Goal: Task Accomplishment & Management: Complete application form

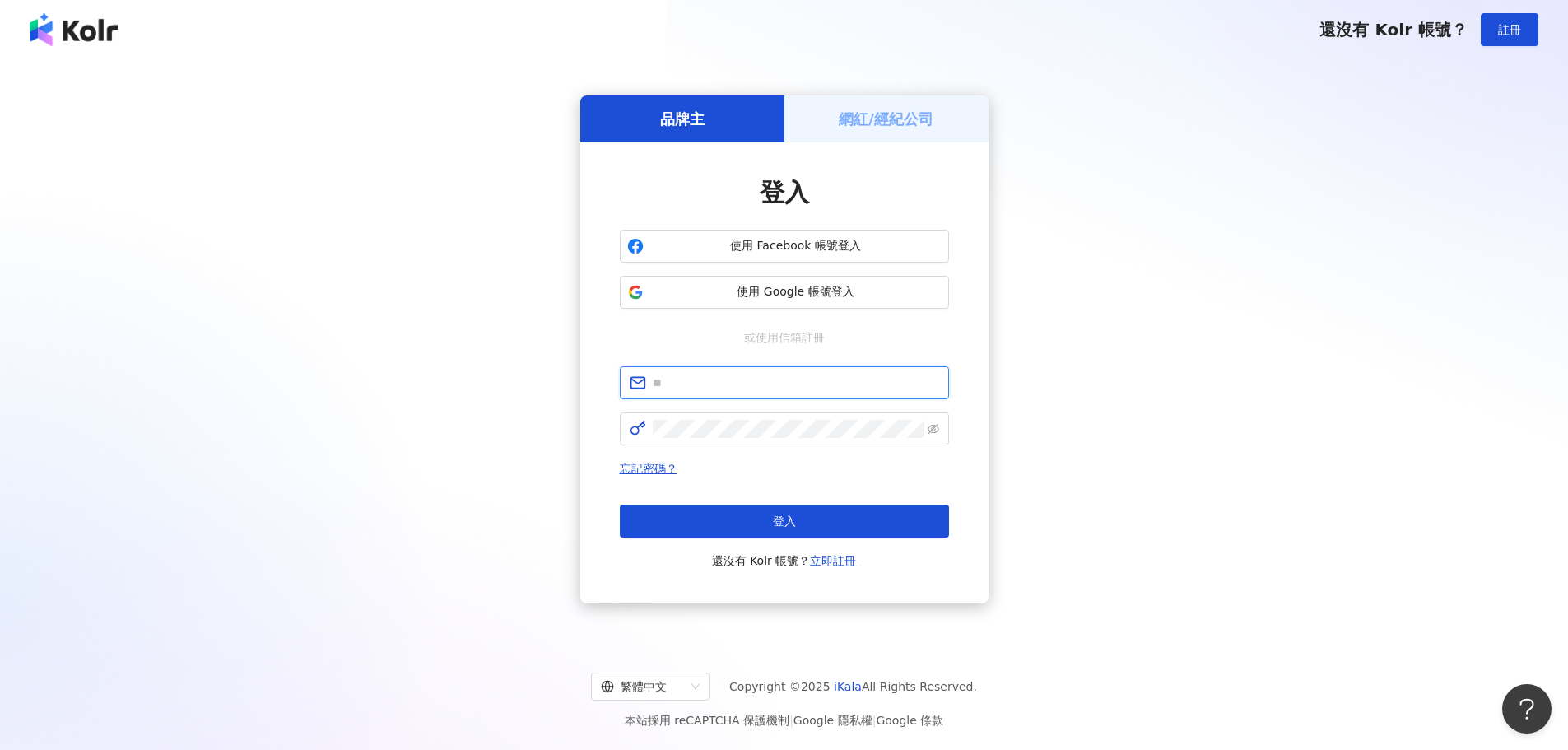
click at [783, 383] on input "text" at bounding box center [796, 382] width 287 height 19
type input "**********"
click button "登入" at bounding box center [785, 521] width 330 height 33
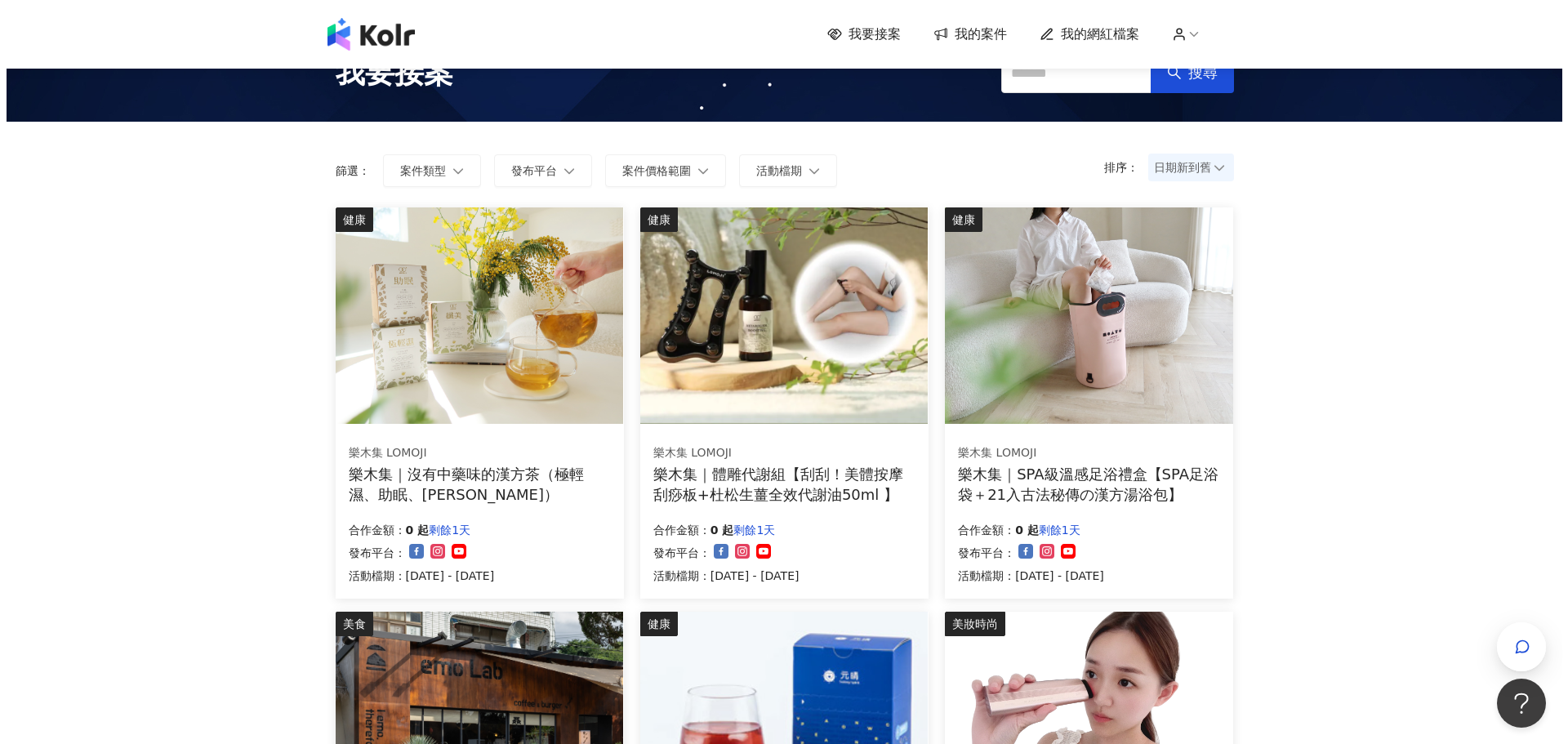
scroll to position [81, 0]
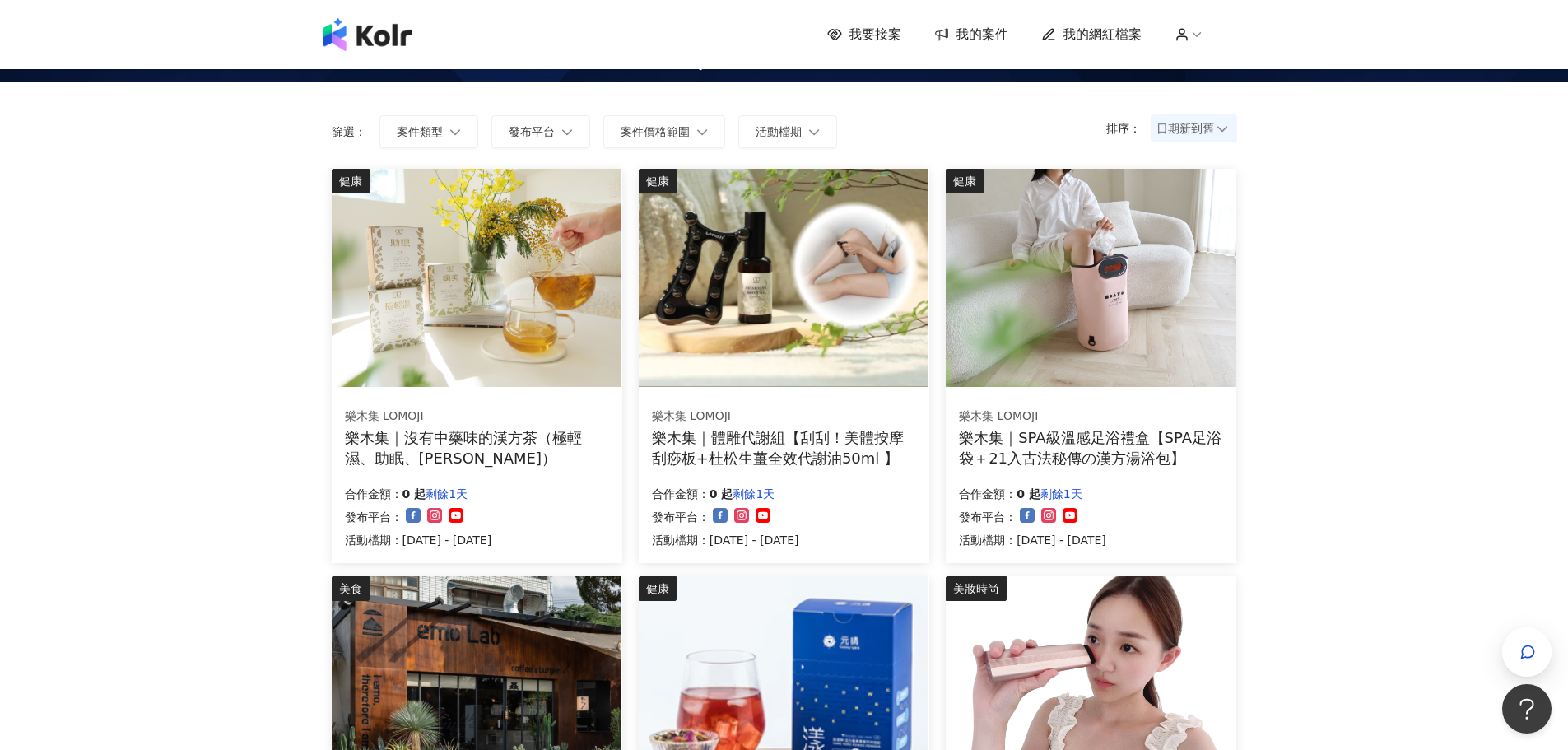
click at [1130, 329] on img at bounding box center [1090, 278] width 290 height 218
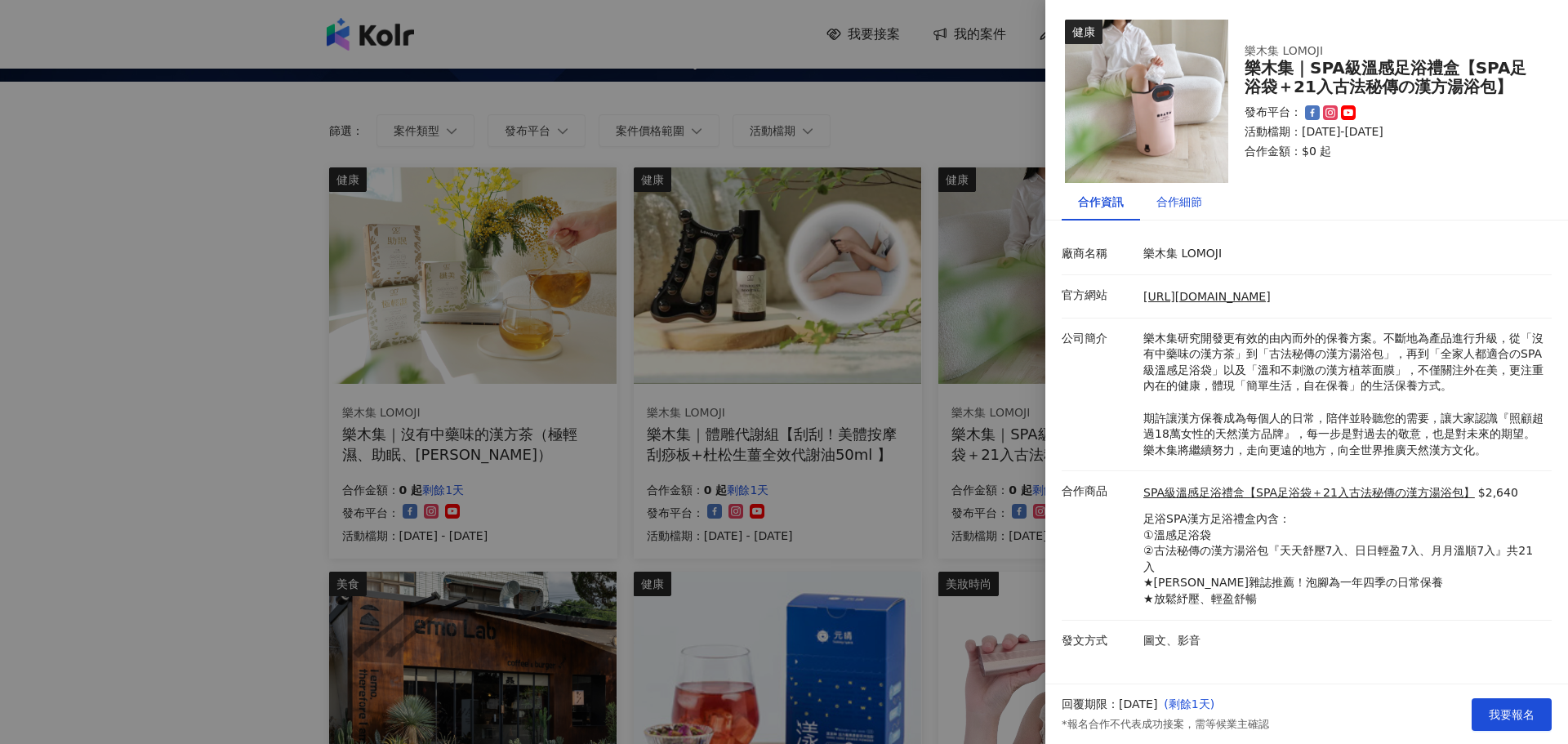
click at [1180, 202] on div "合作細節" at bounding box center [1178, 201] width 45 height 18
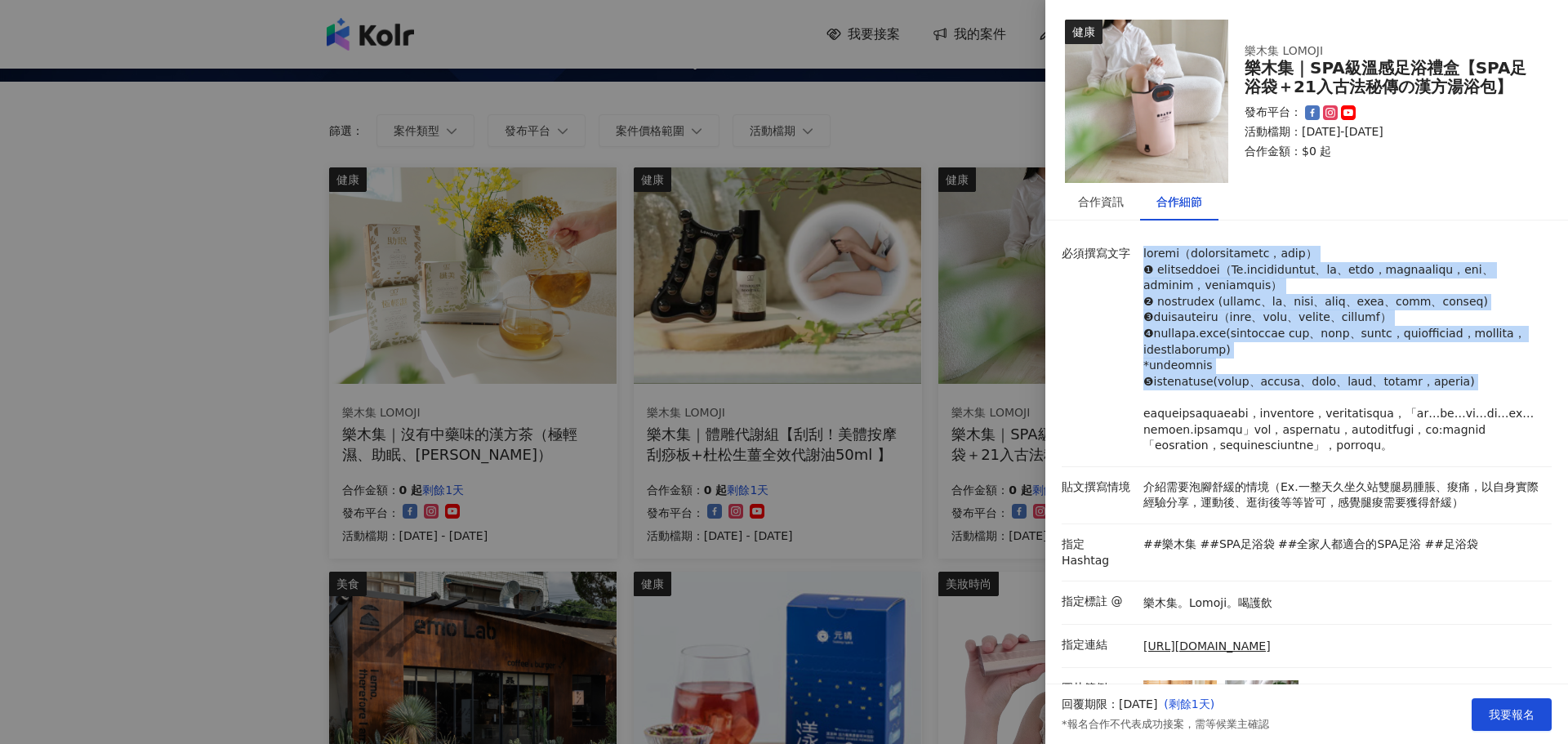
drag, startPoint x: 1143, startPoint y: 253, endPoint x: 1329, endPoint y: 479, distance: 292.7
click at [1329, 454] on p at bounding box center [1344, 349] width 400 height 208
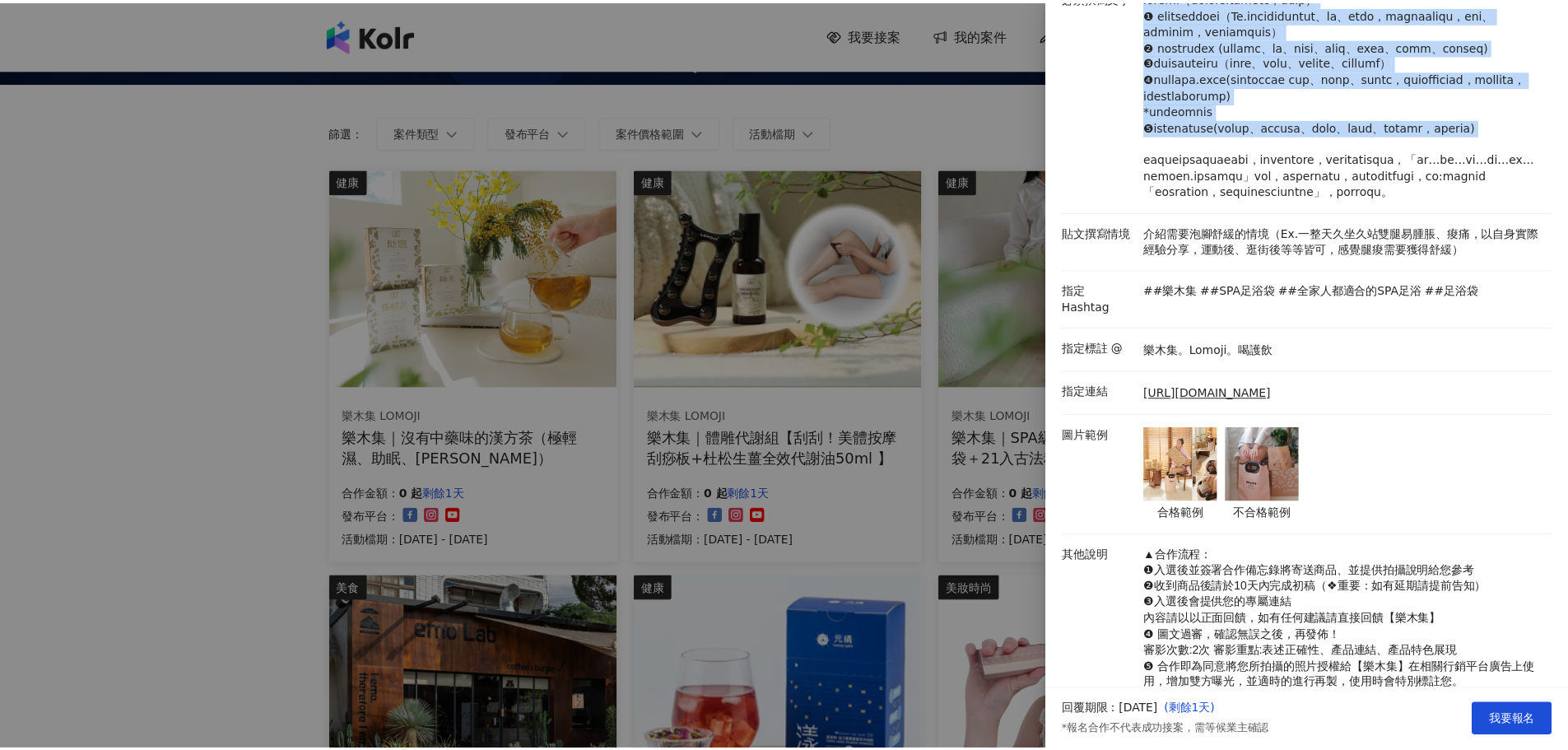
scroll to position [0, 0]
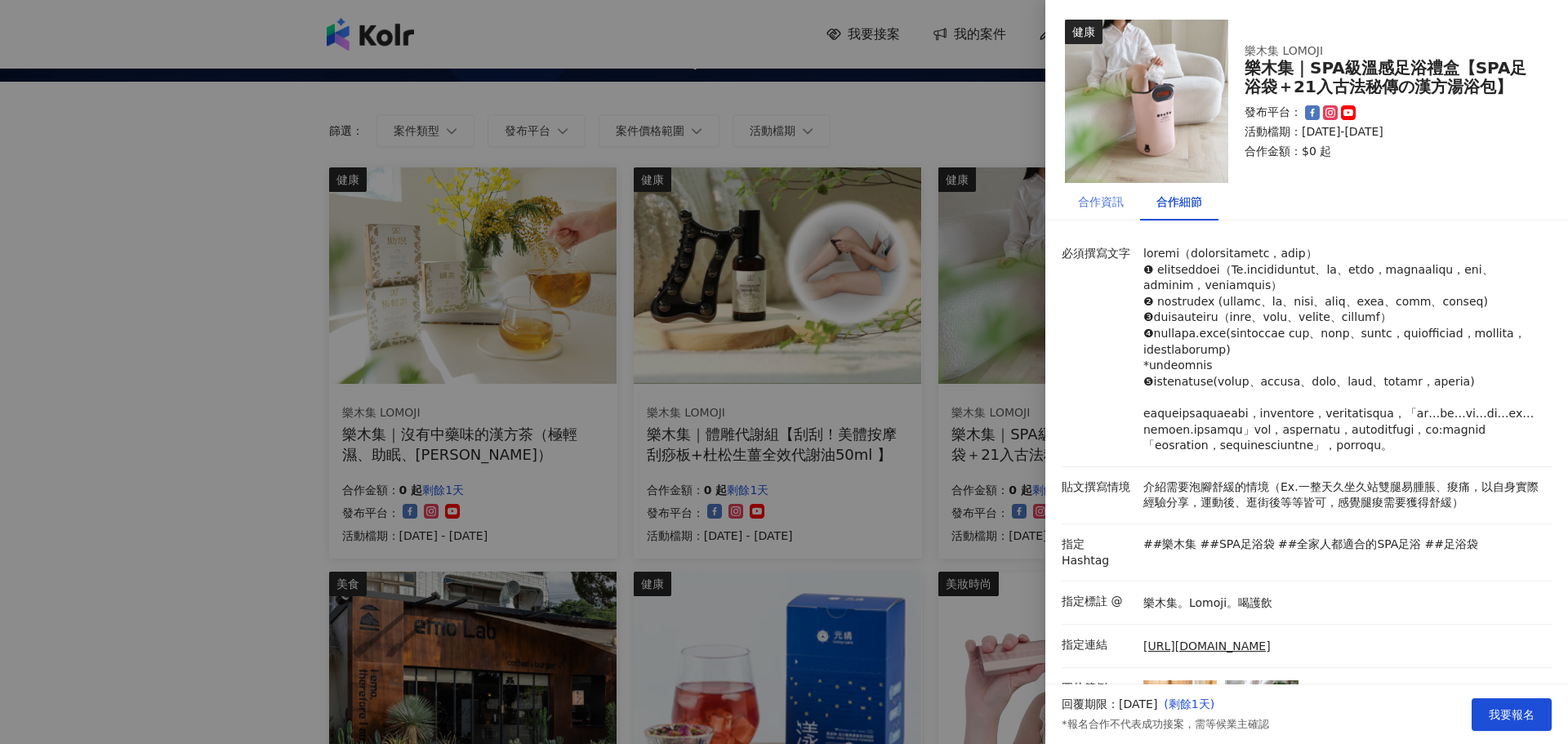
click at [1111, 190] on div "合作資訊" at bounding box center [1100, 201] width 78 height 38
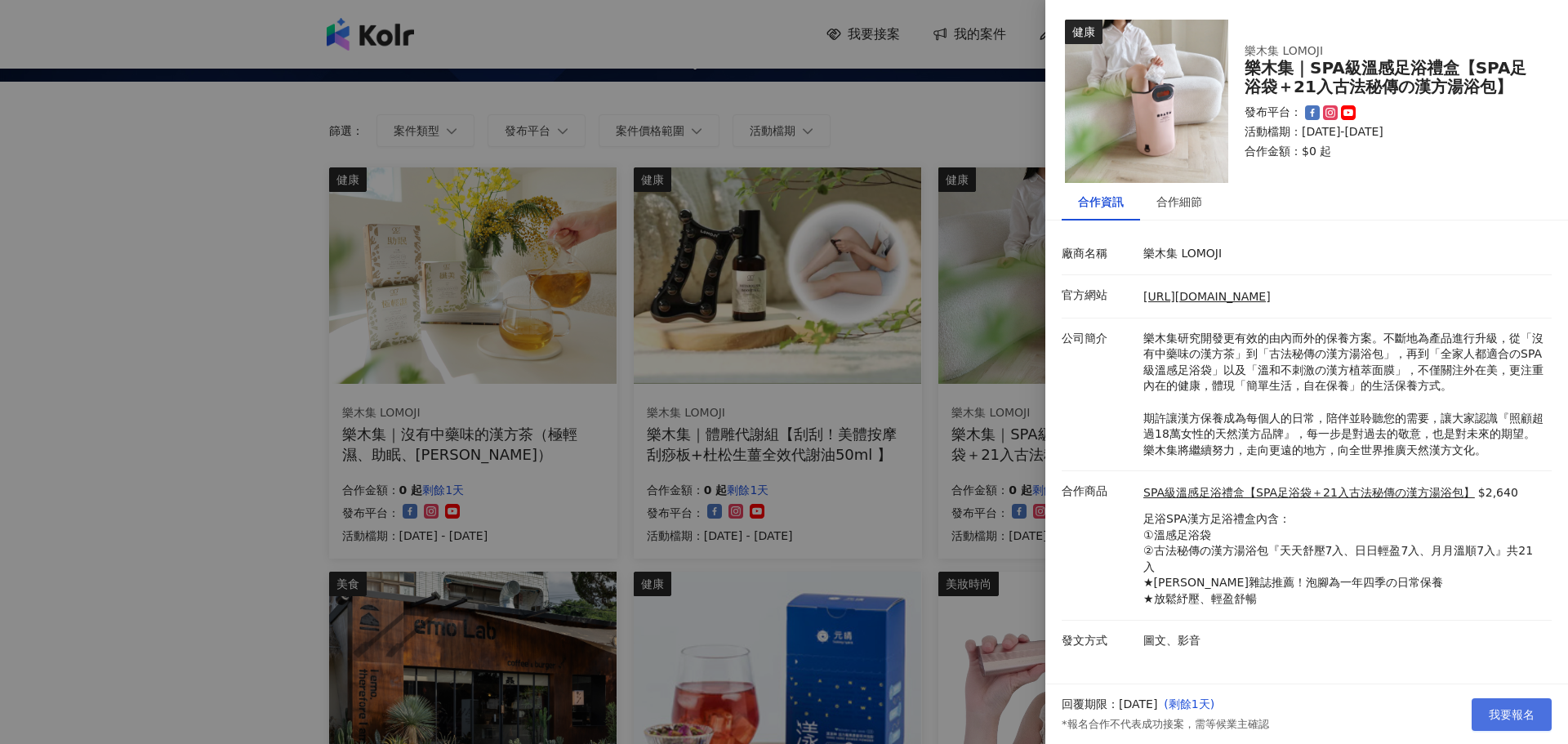
click at [1511, 710] on span "我要報名" at bounding box center [1511, 715] width 45 height 14
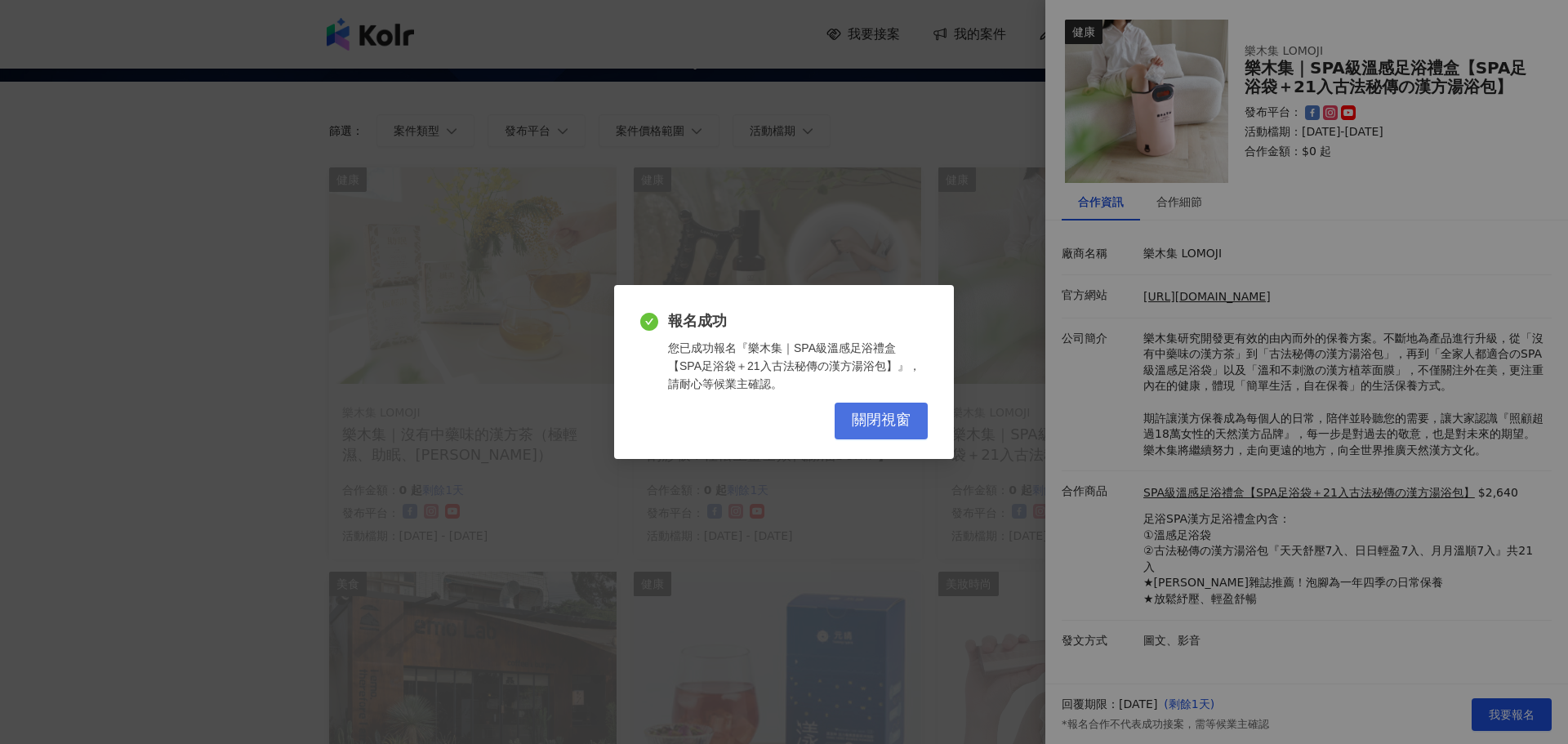
click at [907, 419] on span "關閉視窗" at bounding box center [880, 420] width 59 height 18
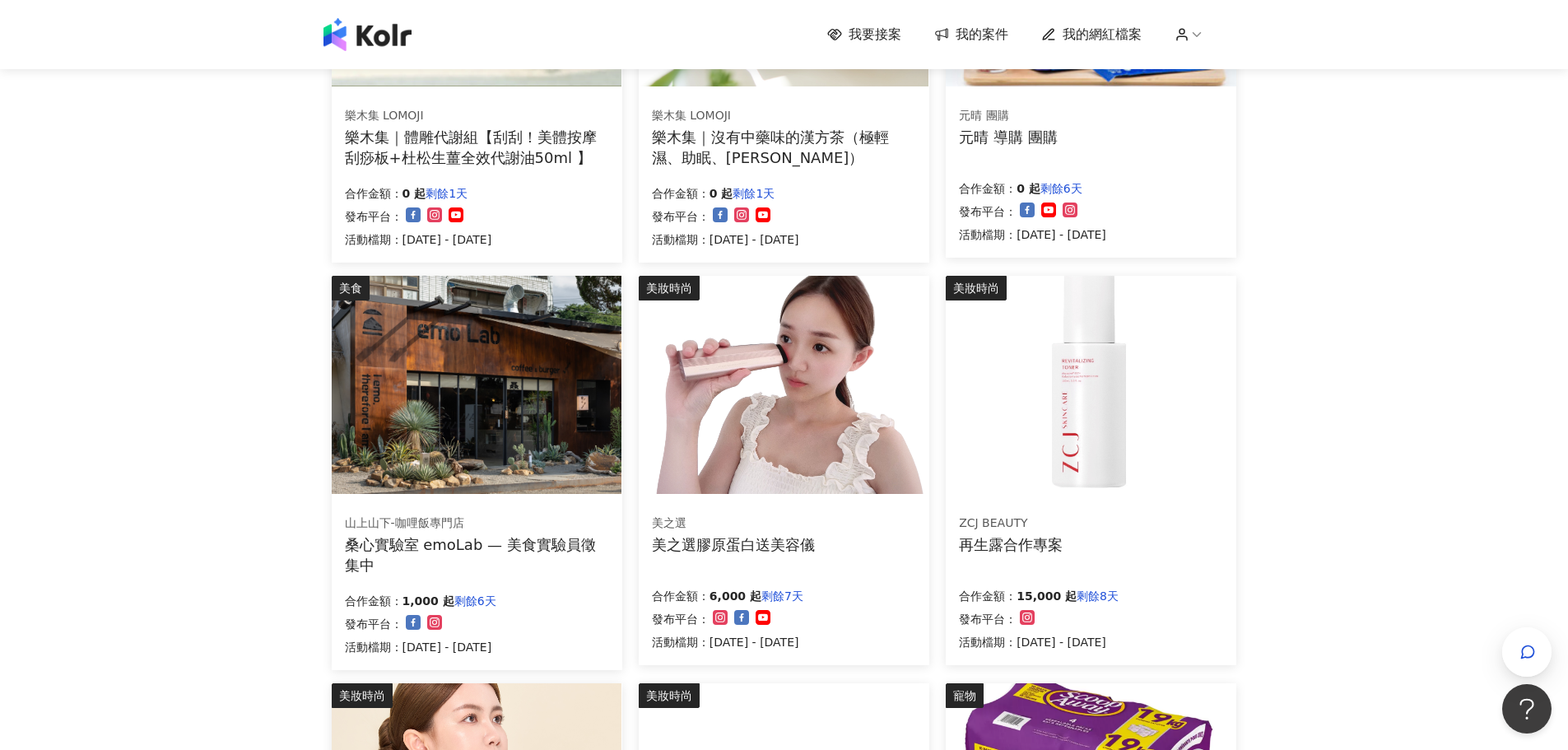
scroll to position [412, 0]
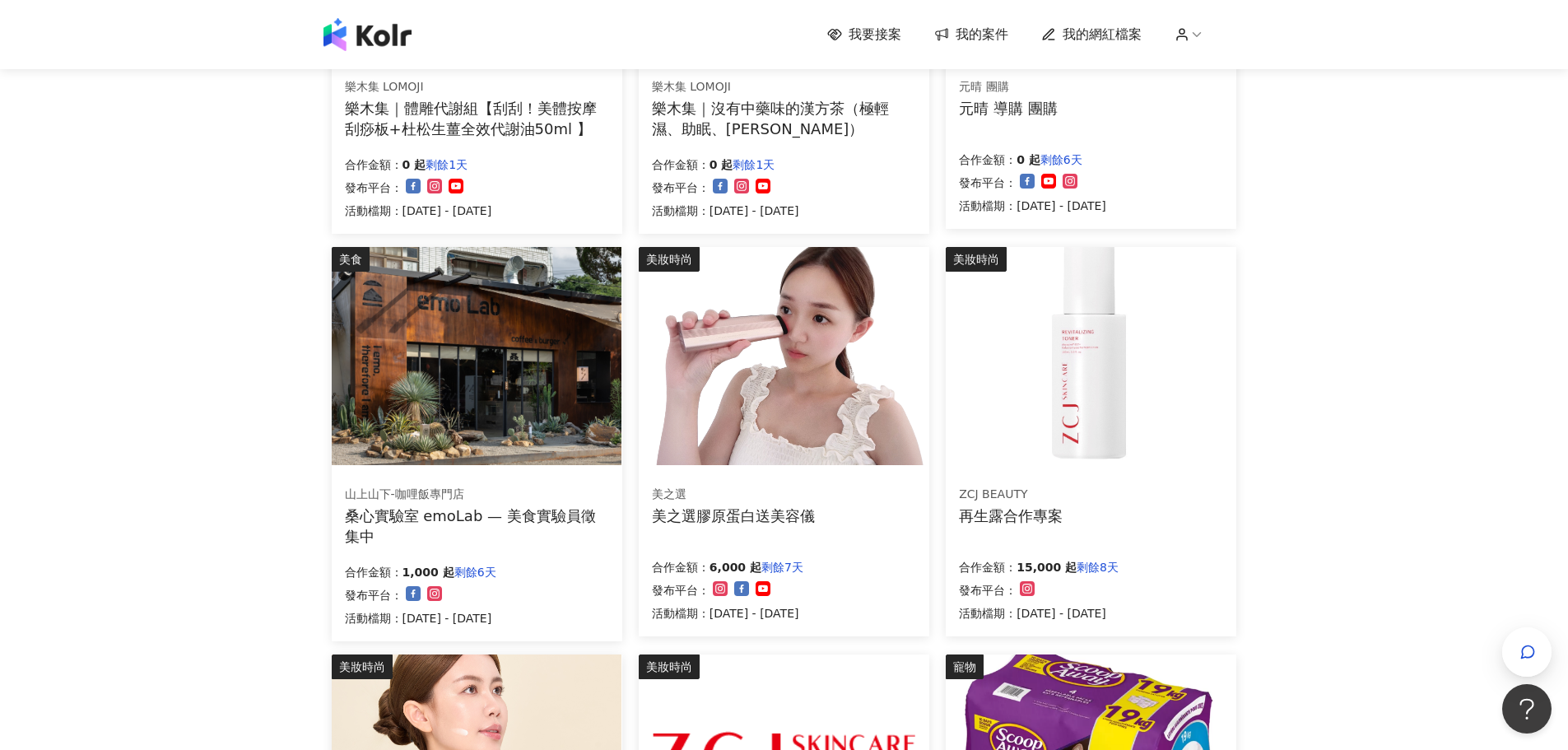
click at [753, 392] on img at bounding box center [783, 356] width 290 height 218
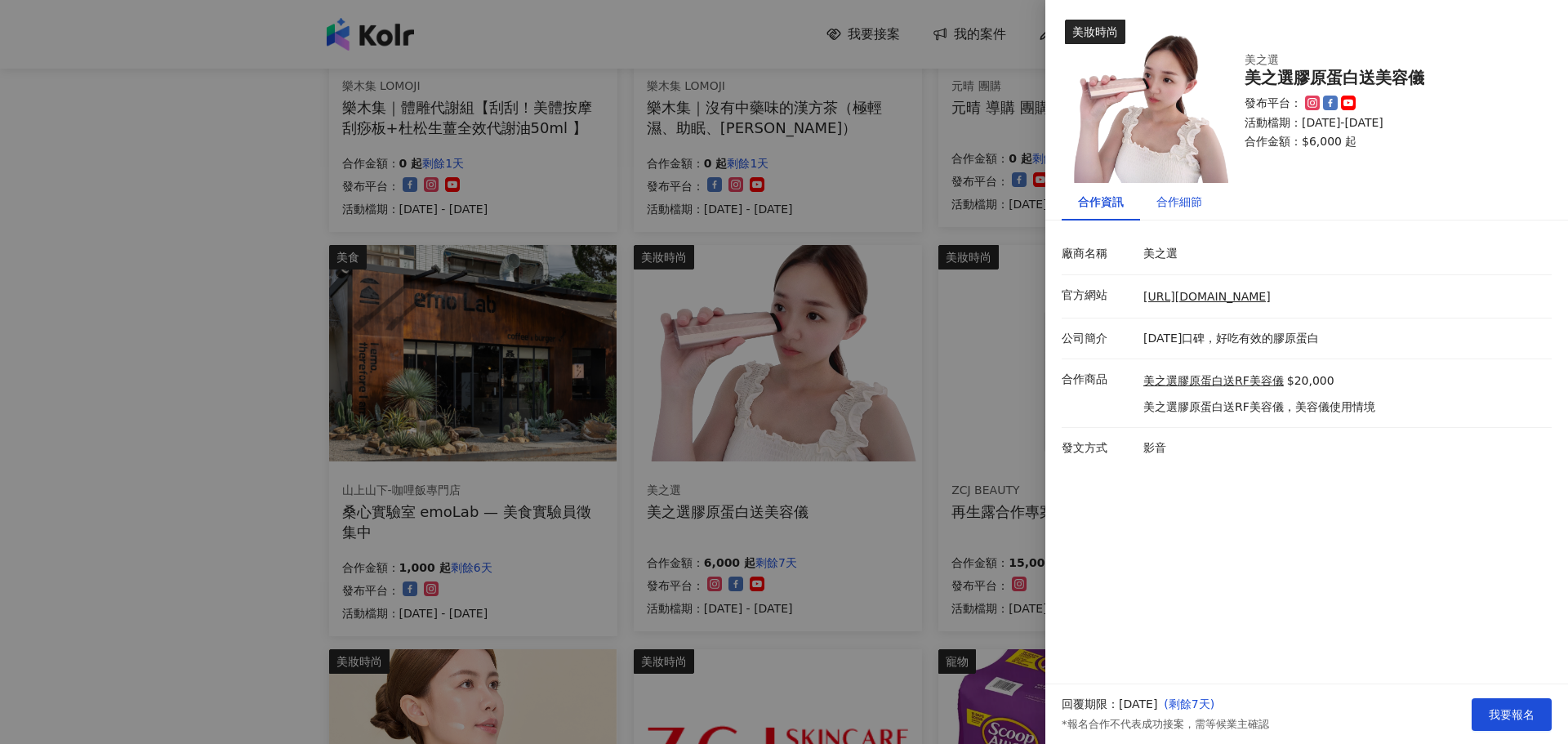
click at [1189, 208] on div "合作細節" at bounding box center [1178, 201] width 45 height 18
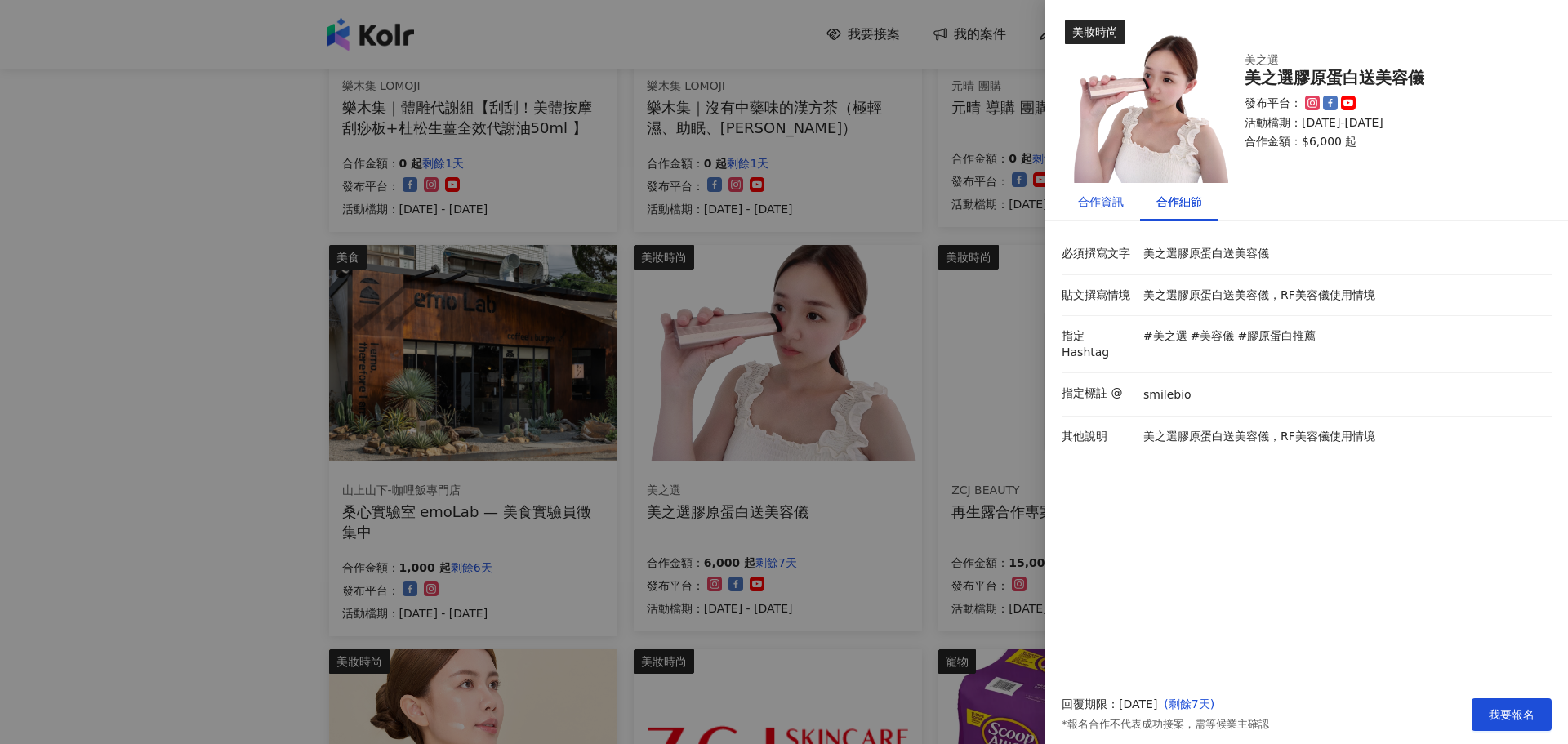
click at [1088, 200] on div "合作資訊" at bounding box center [1100, 201] width 45 height 18
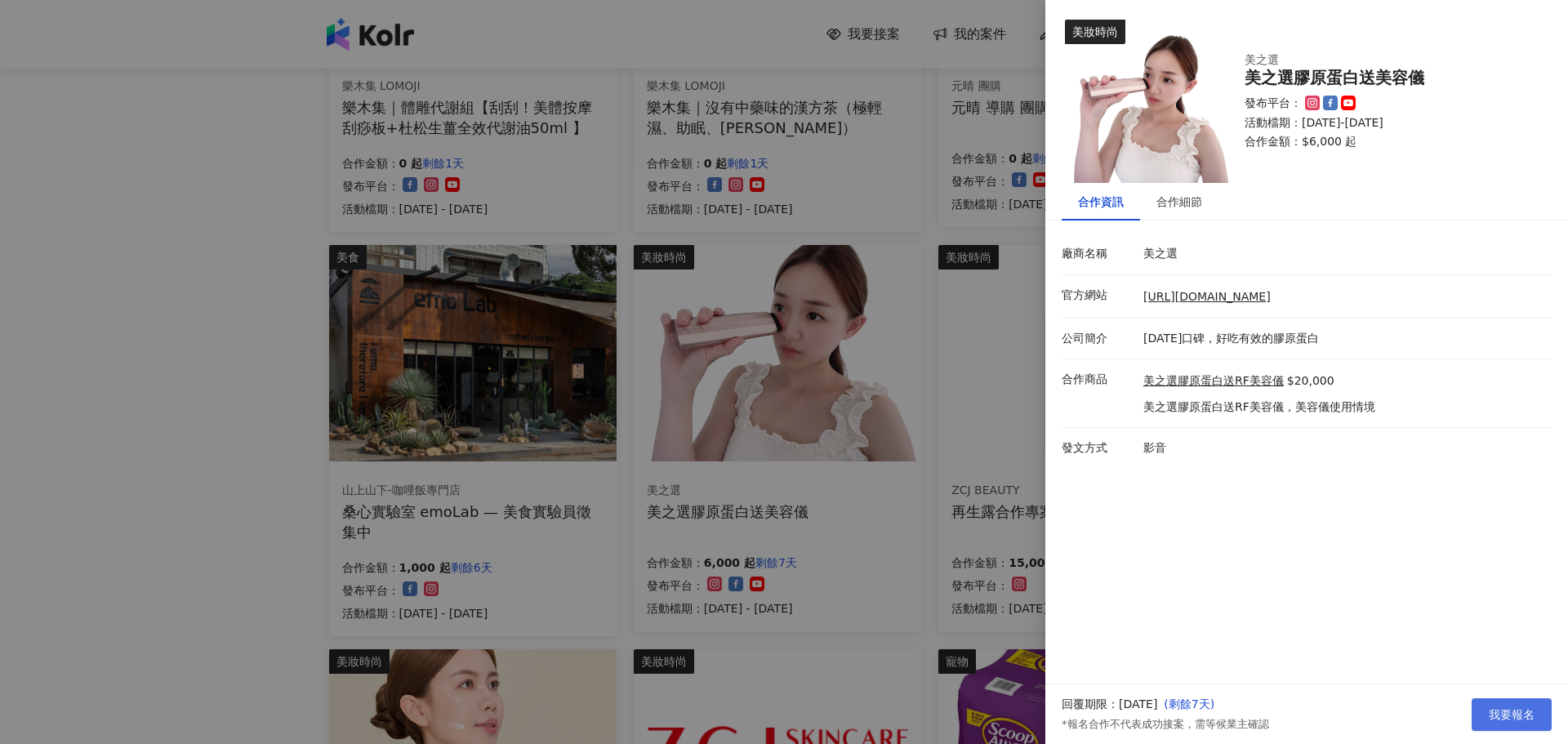
click at [1497, 701] on button "我要報名" at bounding box center [1511, 715] width 80 height 33
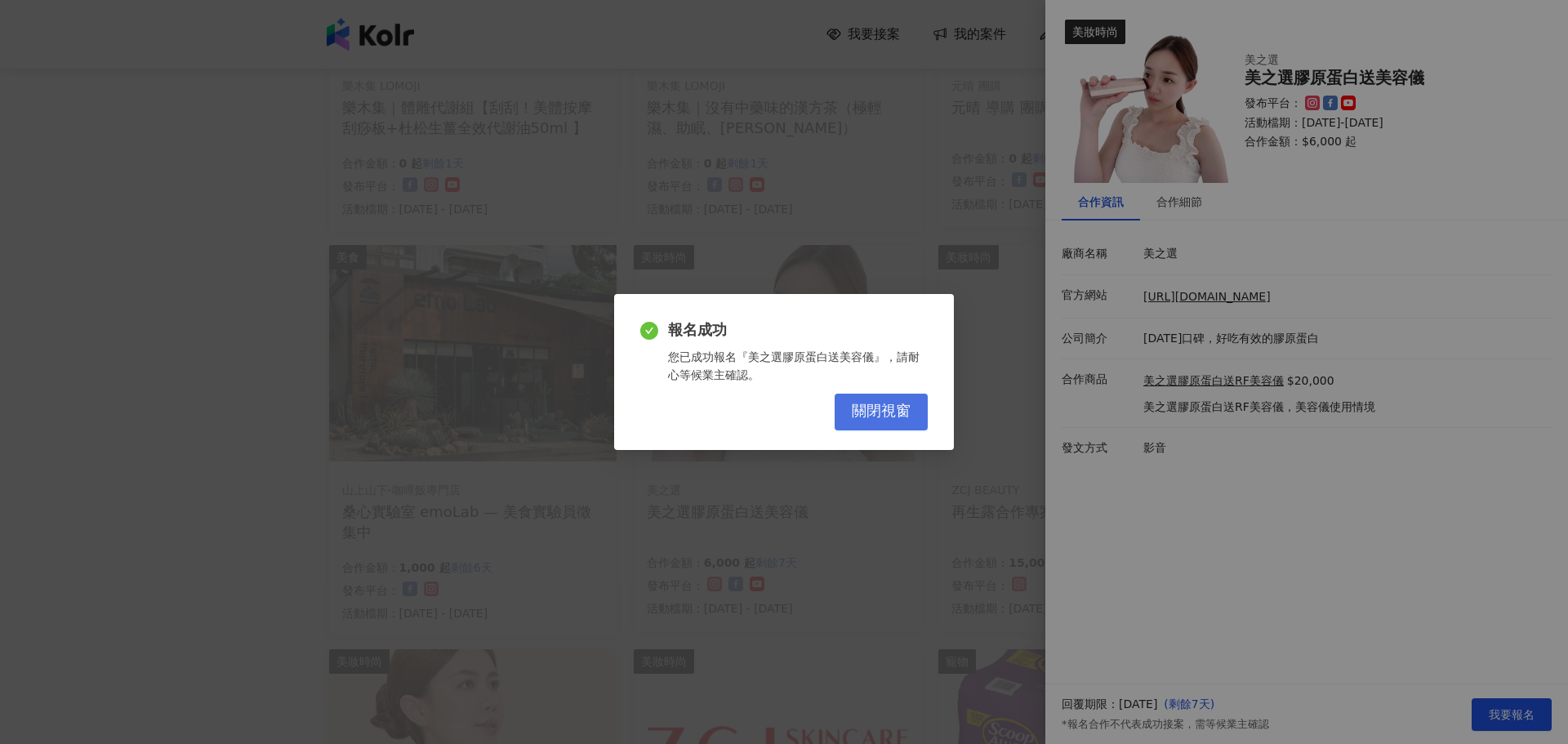
click at [878, 403] on span "關閉視窗" at bounding box center [880, 411] width 59 height 18
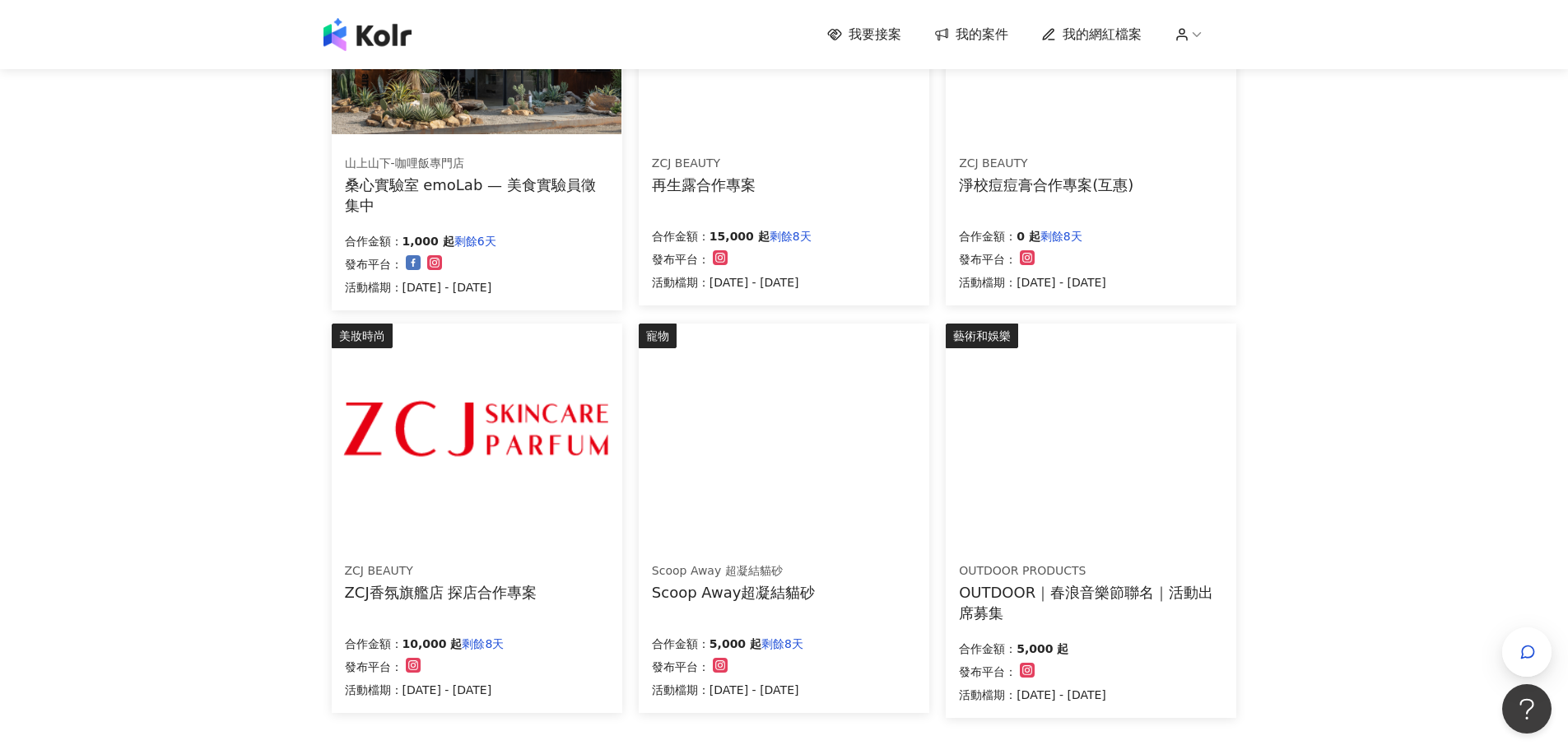
scroll to position [823, 0]
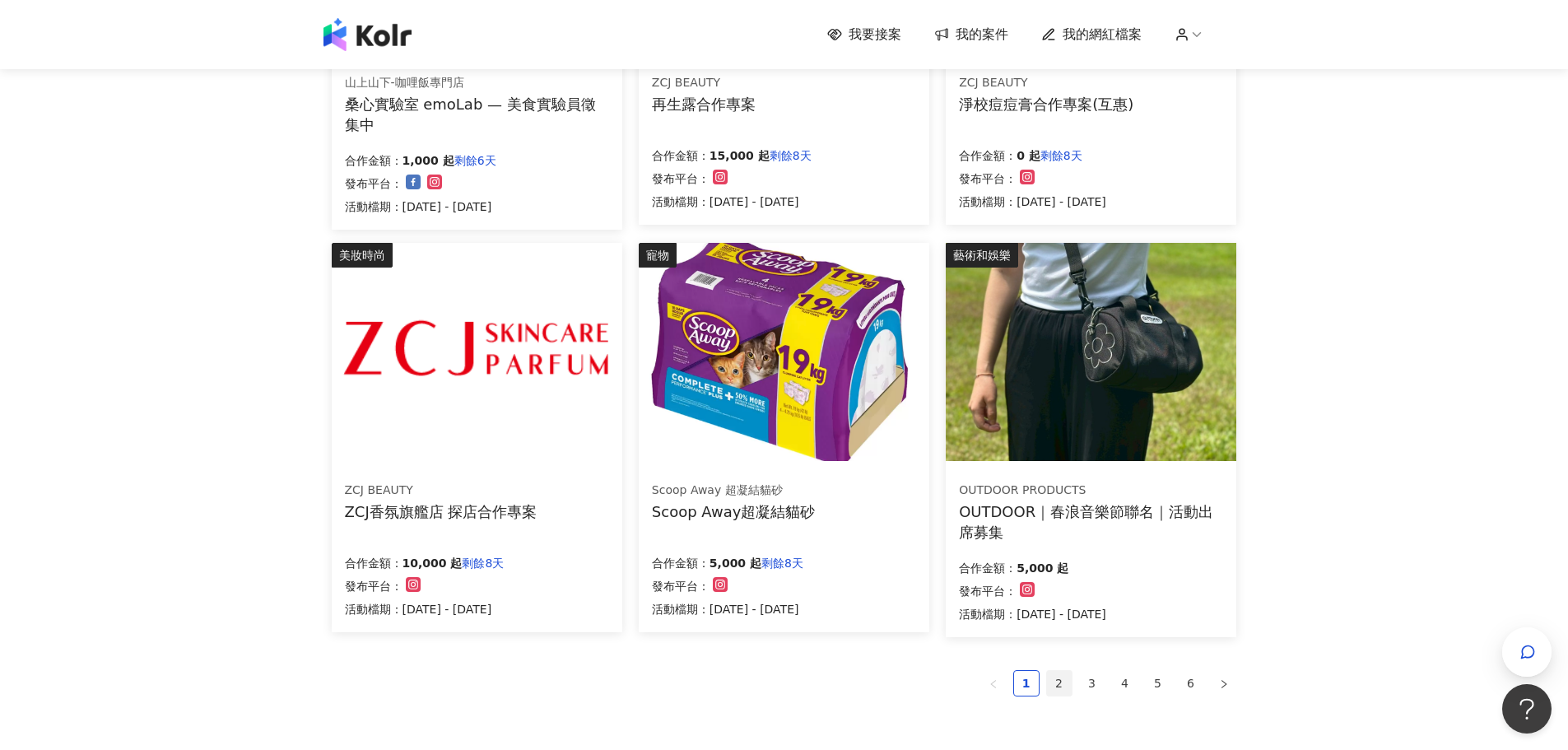
click at [1064, 679] on link "2" at bounding box center [1059, 683] width 24 height 24
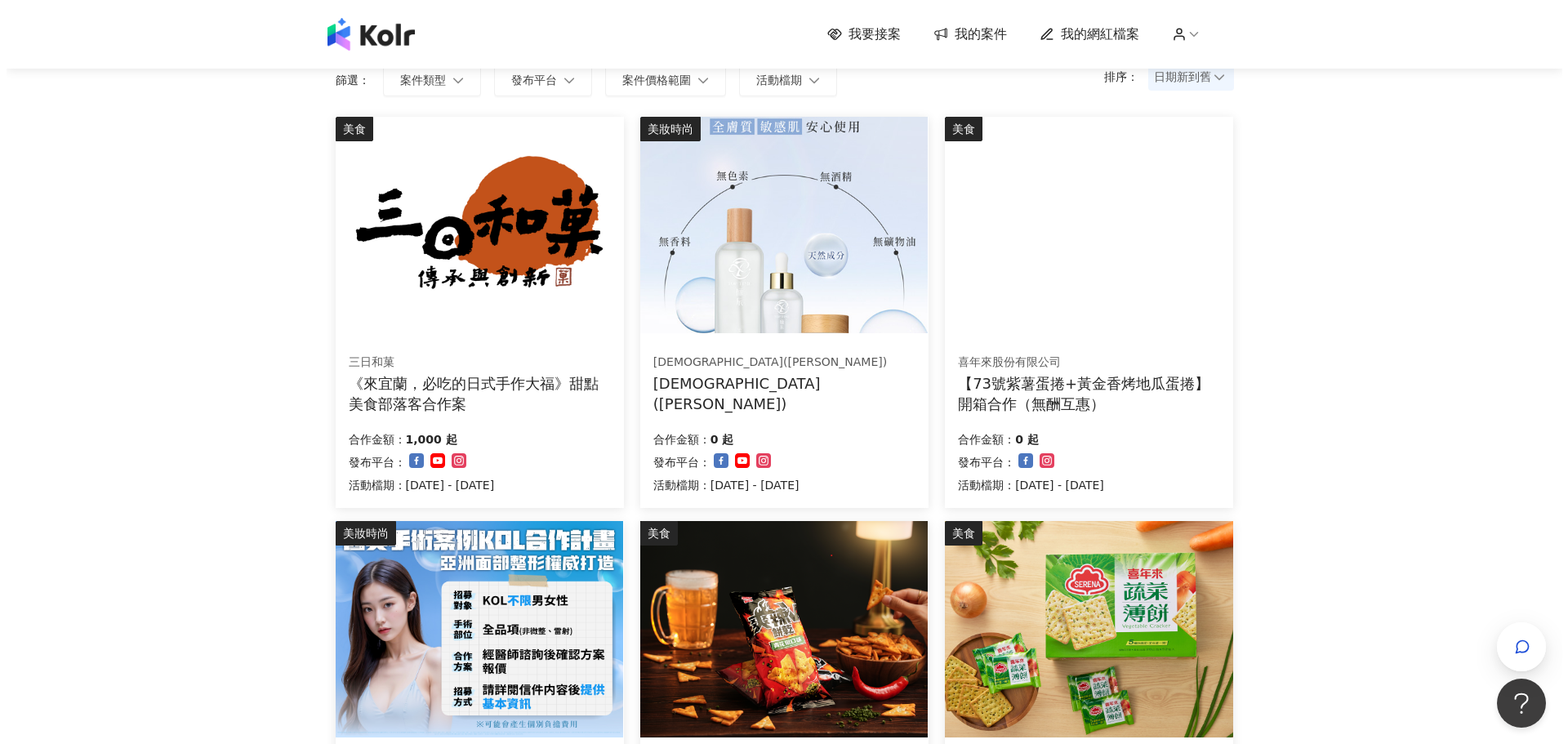
scroll to position [81, 0]
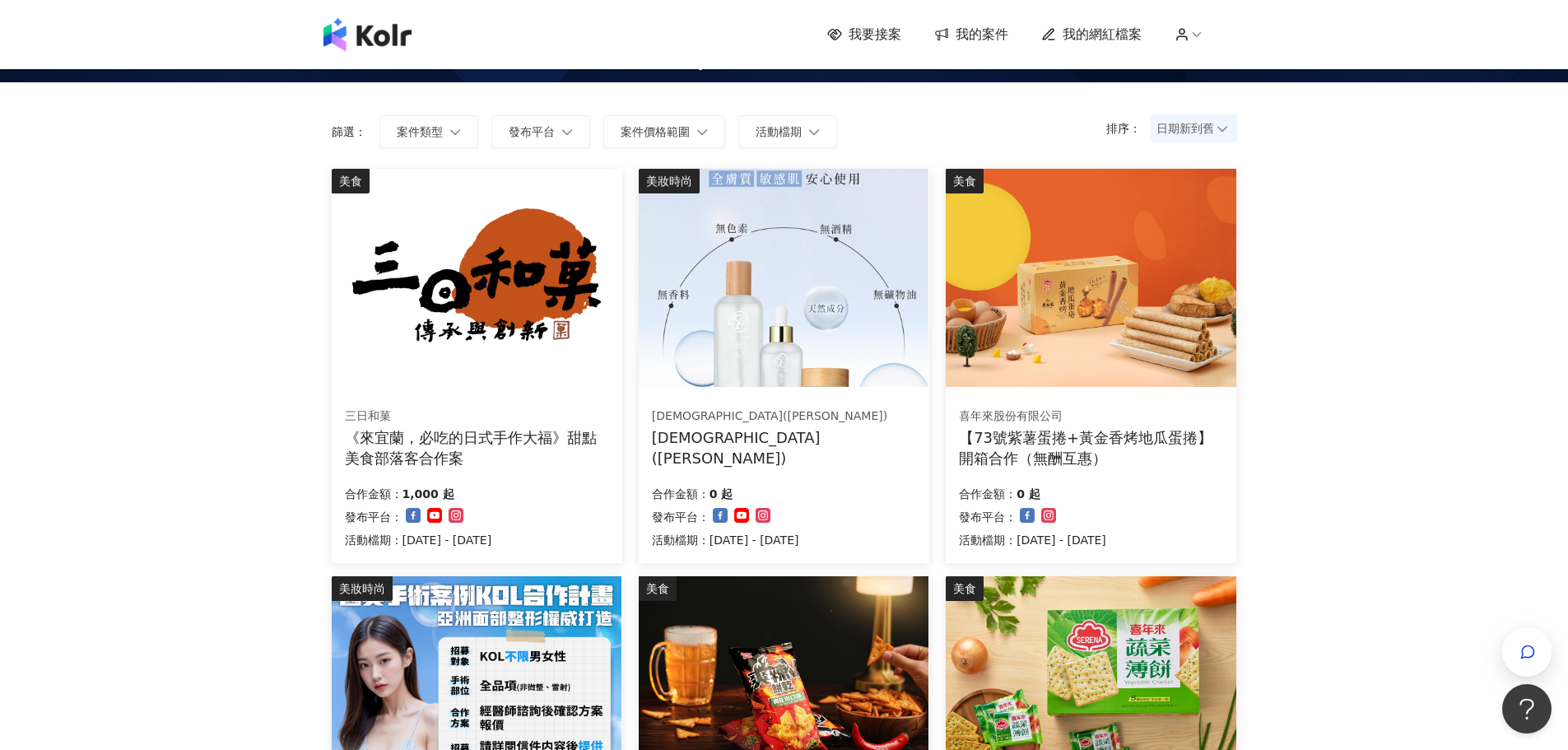
click at [557, 412] on div "三日和菓" at bounding box center [477, 416] width 263 height 17
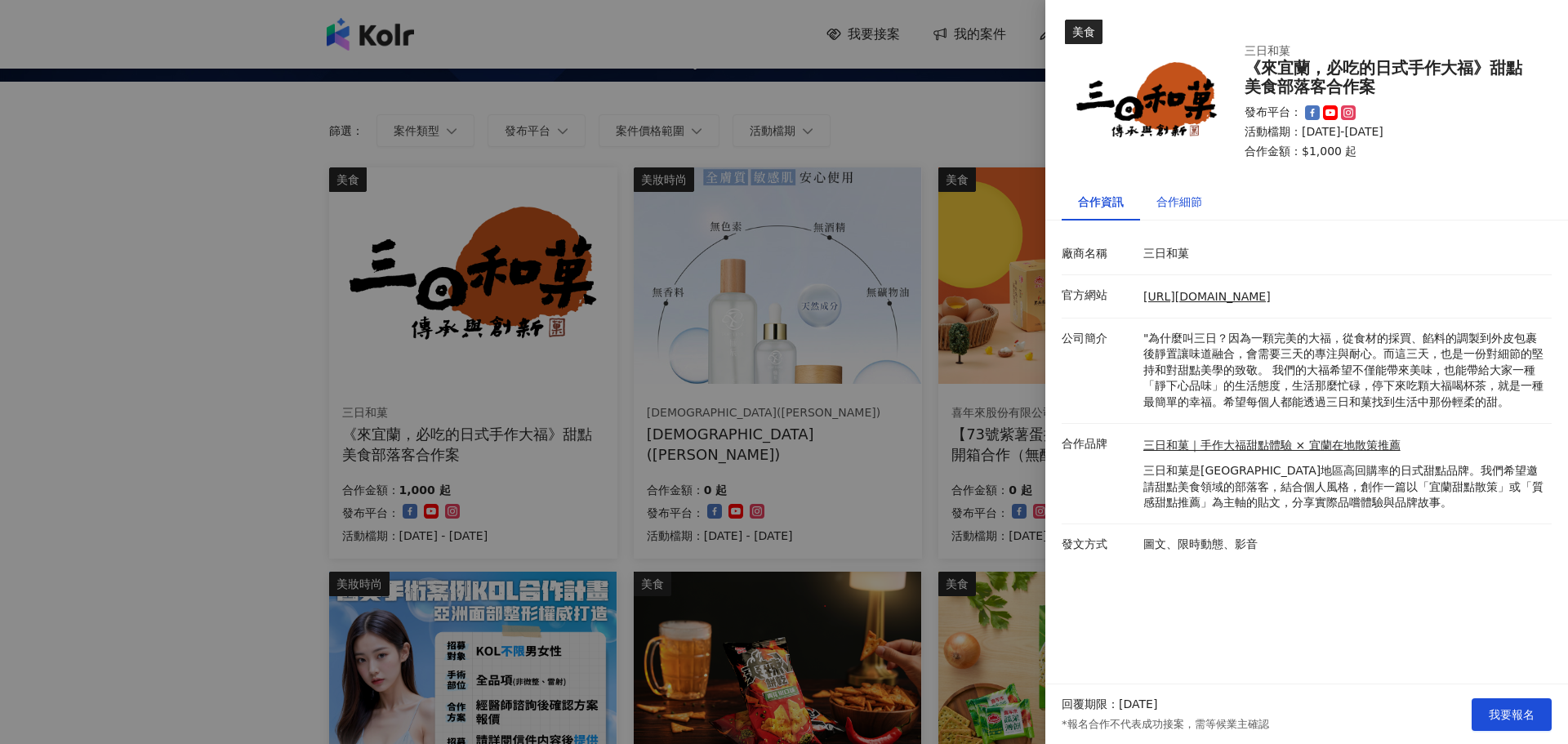
click at [1178, 209] on div "合作細節" at bounding box center [1178, 201] width 45 height 18
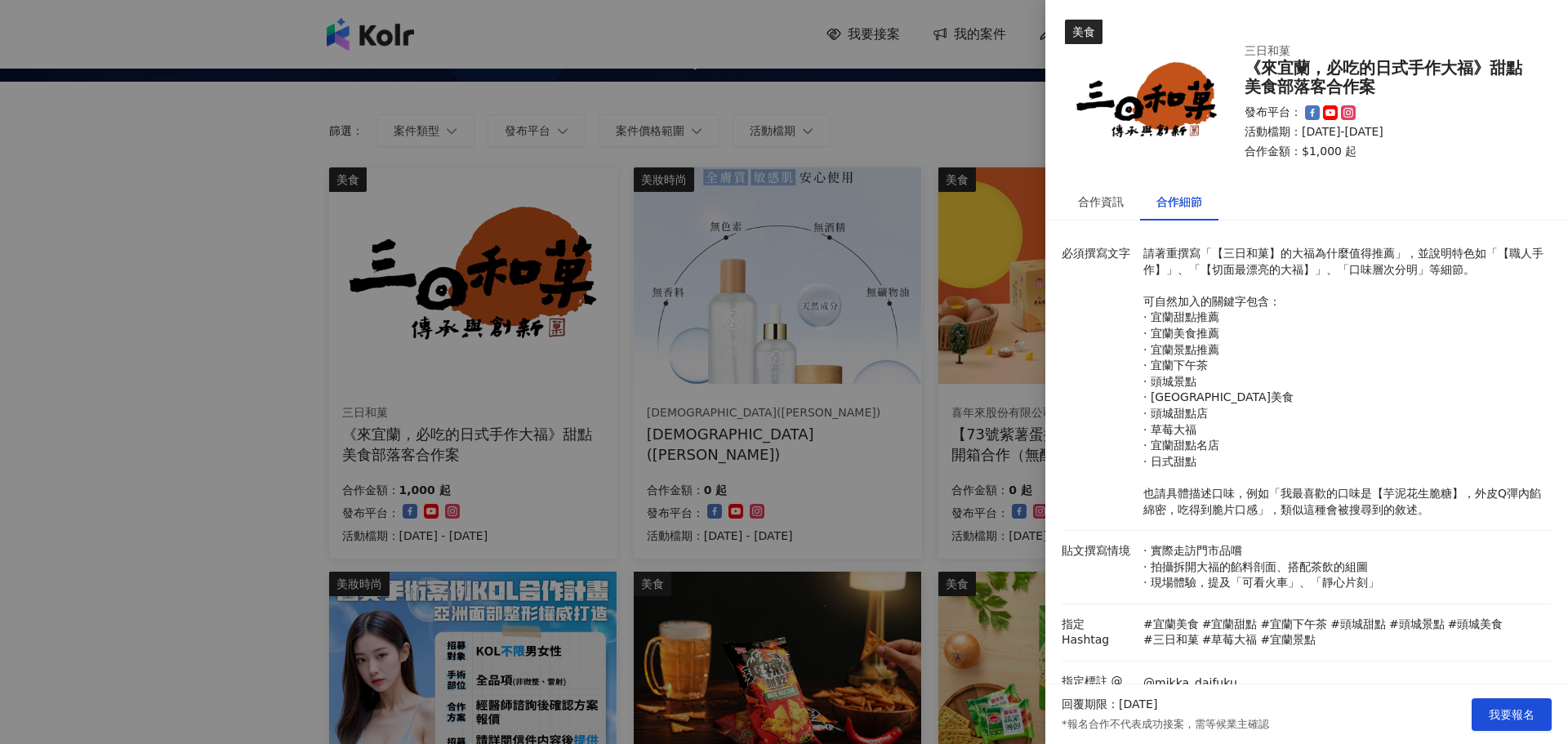
click at [951, 484] on div at bounding box center [784, 372] width 1568 height 744
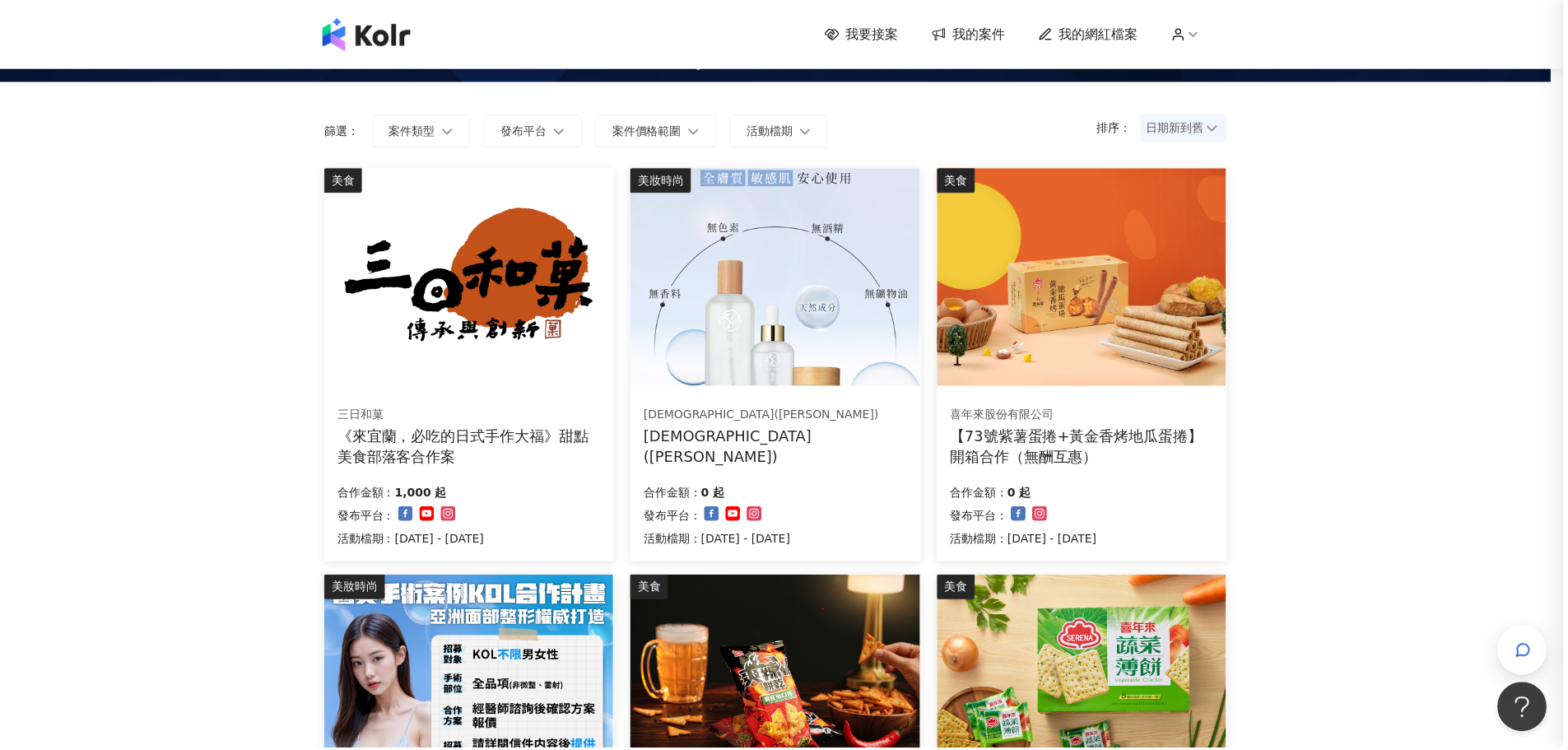
click at [760, 547] on div "[DEMOGRAPHIC_DATA]([PERSON_NAME]) [DEMOGRAPHIC_DATA]([PERSON_NAME]) 合作金額： 0 起 發…" at bounding box center [777, 478] width 291 height 170
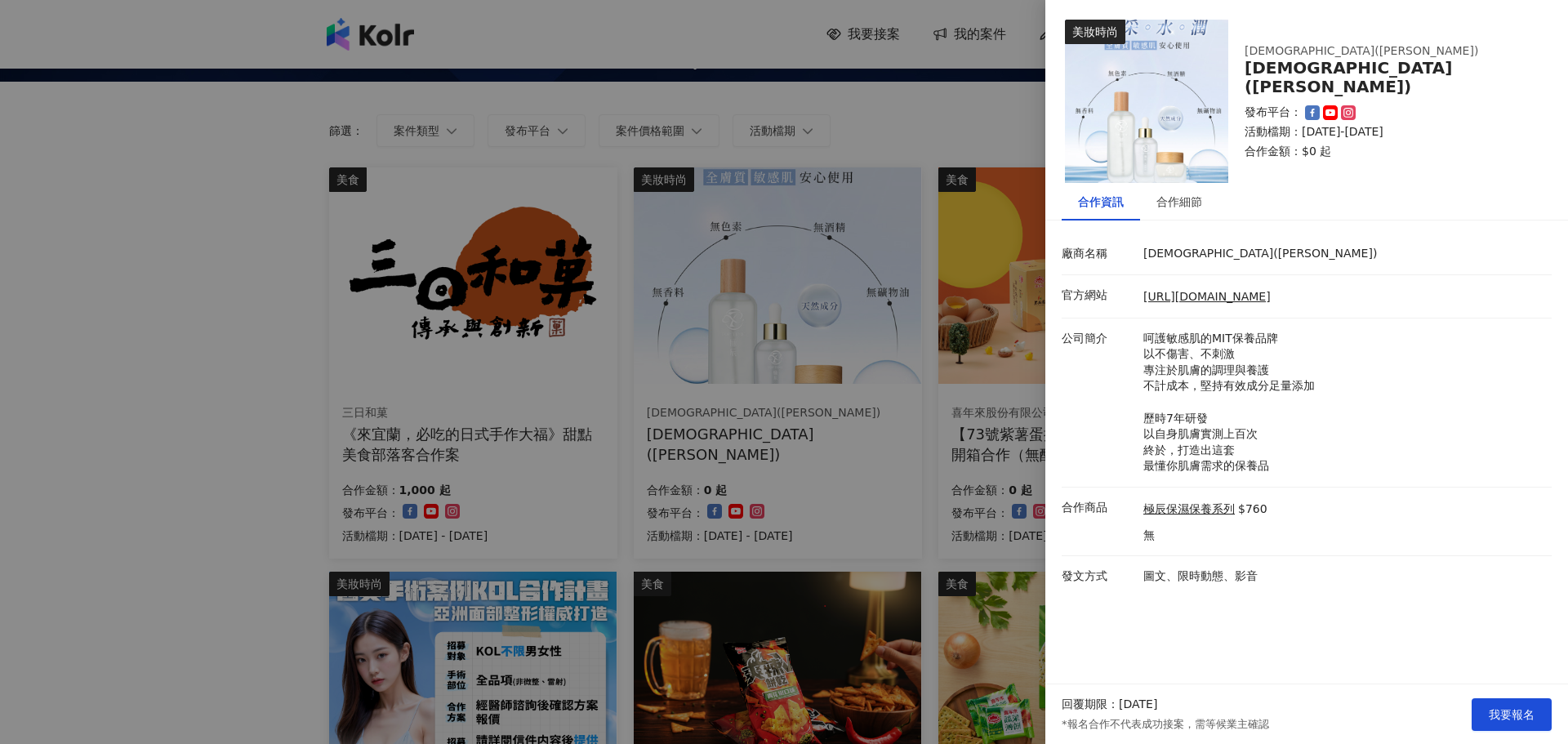
click at [157, 542] on div at bounding box center [784, 372] width 1568 height 744
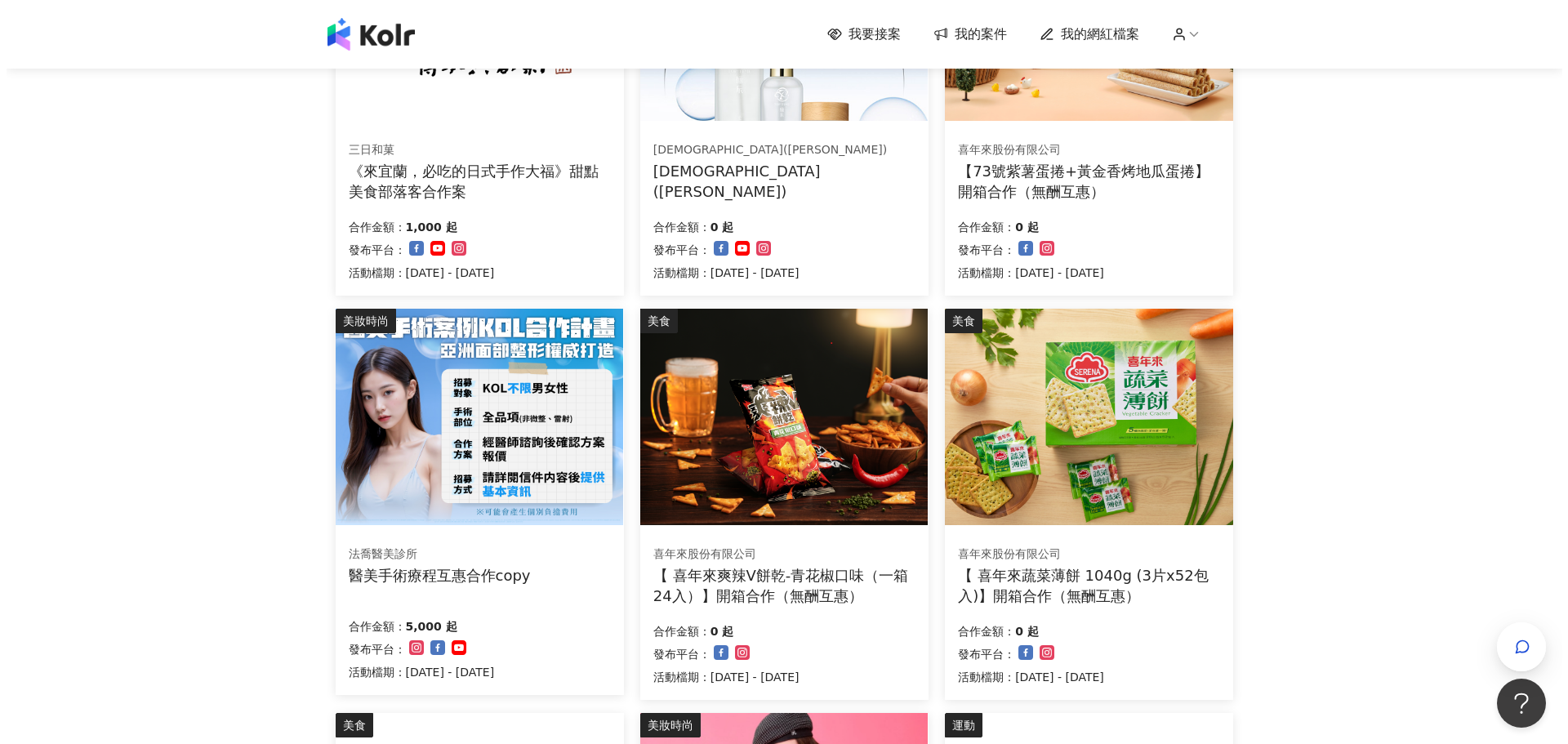
scroll to position [490, 0]
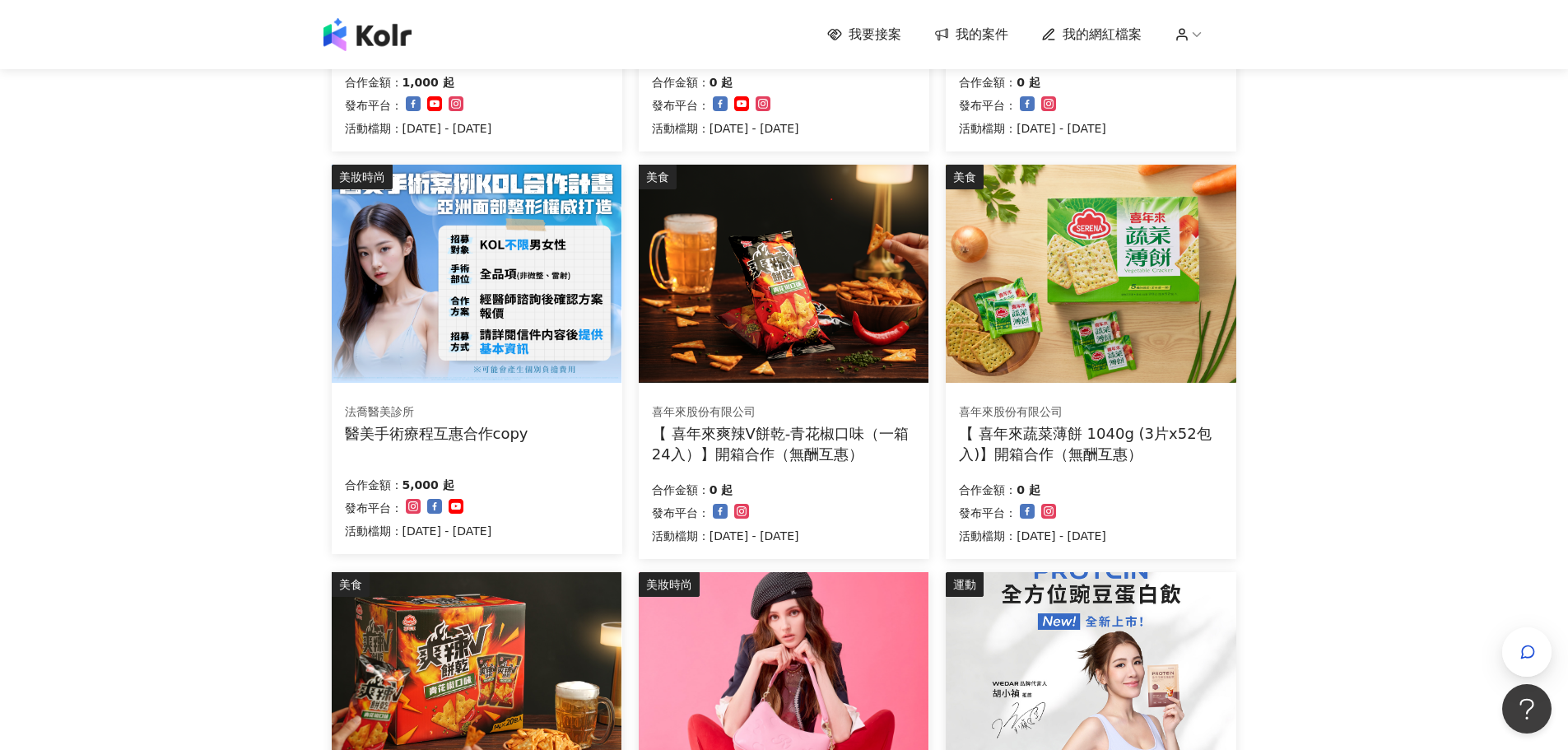
click at [749, 606] on img at bounding box center [783, 682] width 290 height 218
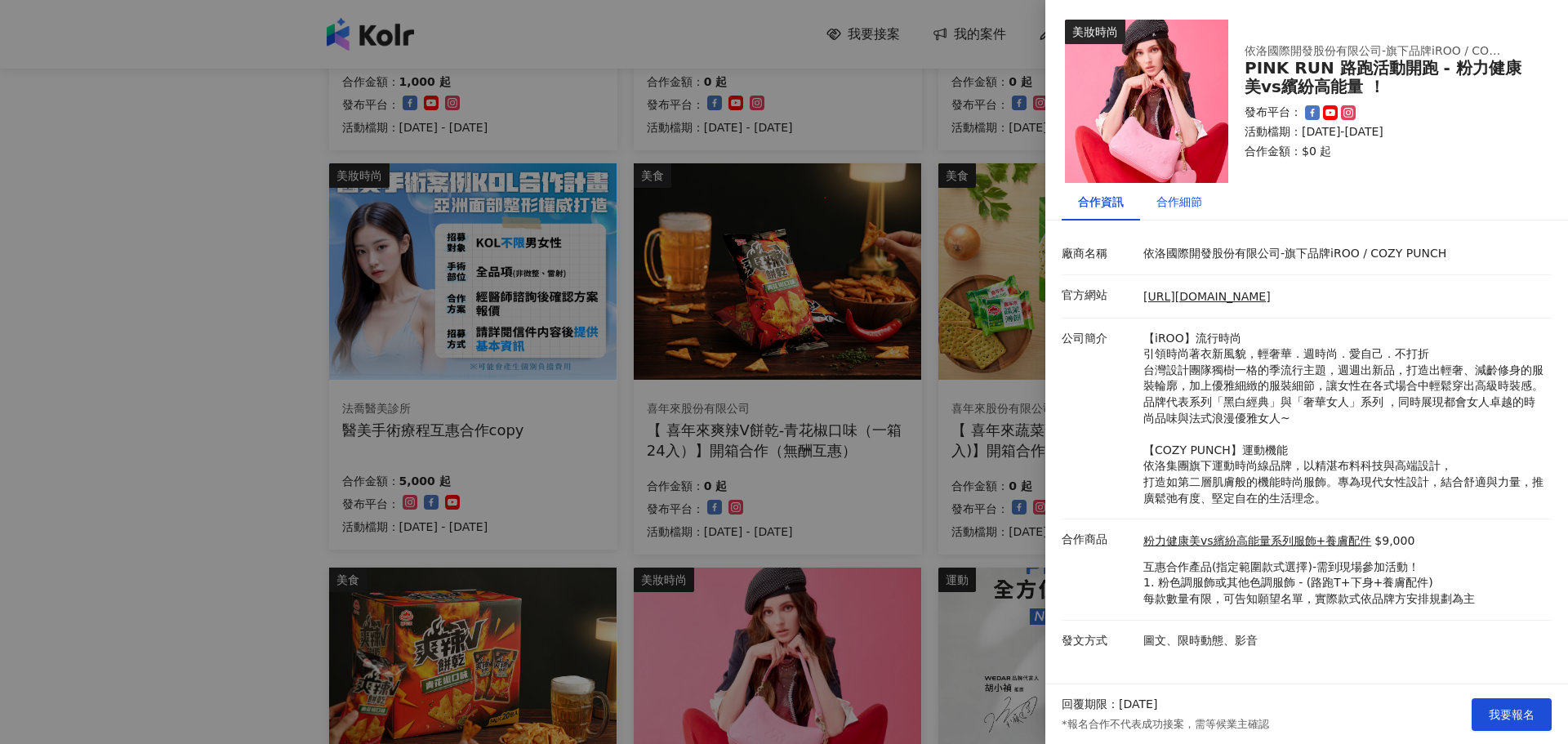
click at [1183, 207] on div "合作細節" at bounding box center [1178, 201] width 45 height 18
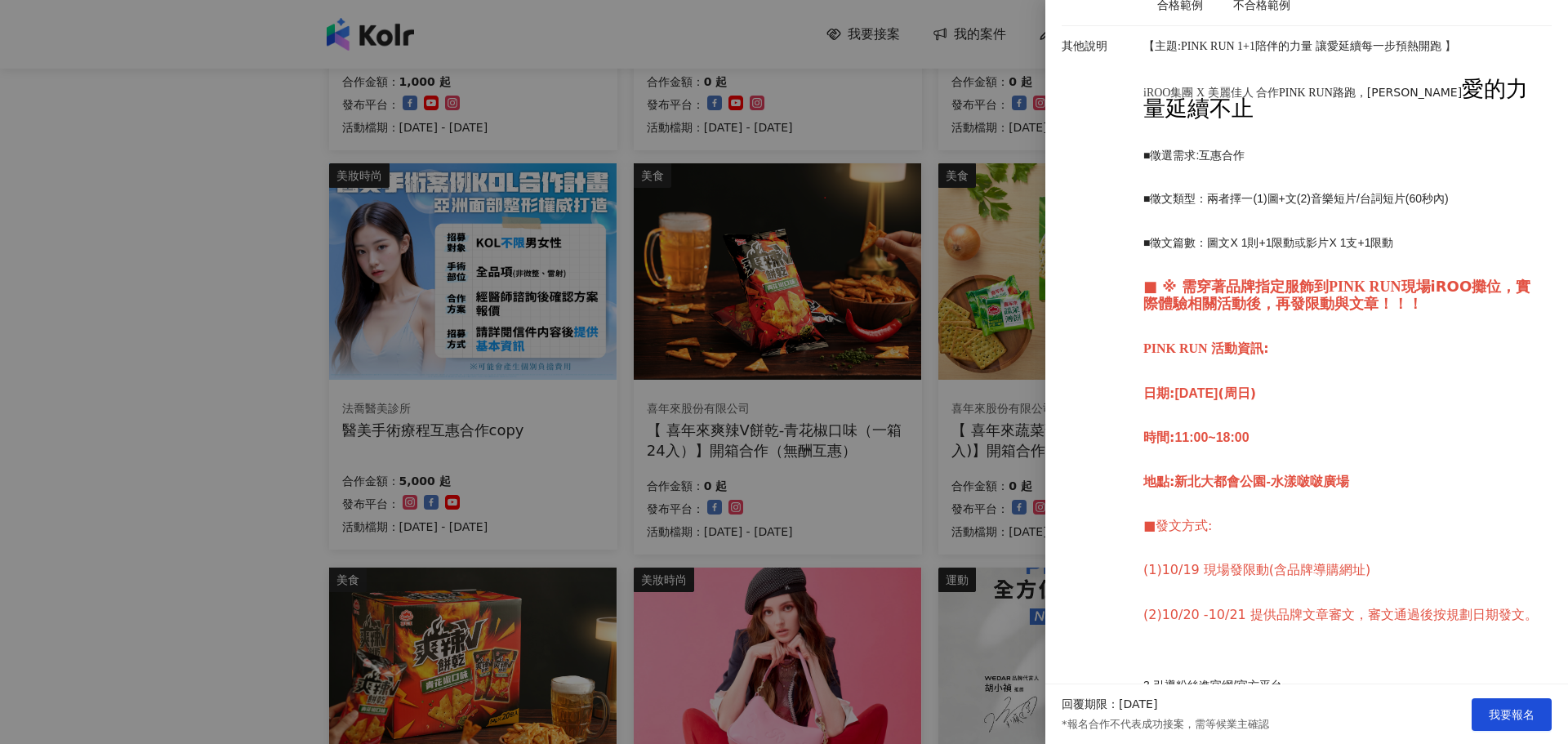
scroll to position [1061, 0]
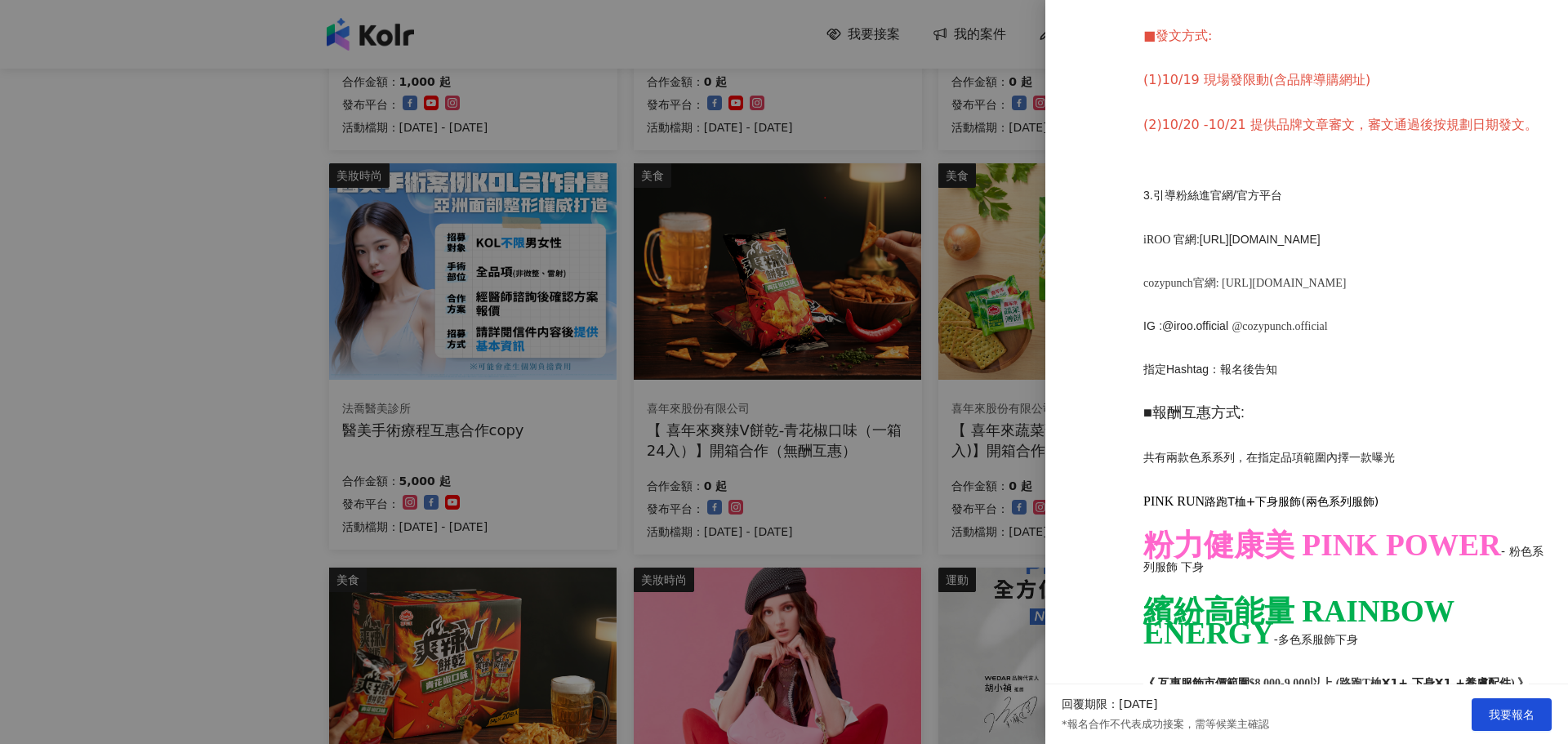
click at [628, 497] on div at bounding box center [784, 372] width 1568 height 744
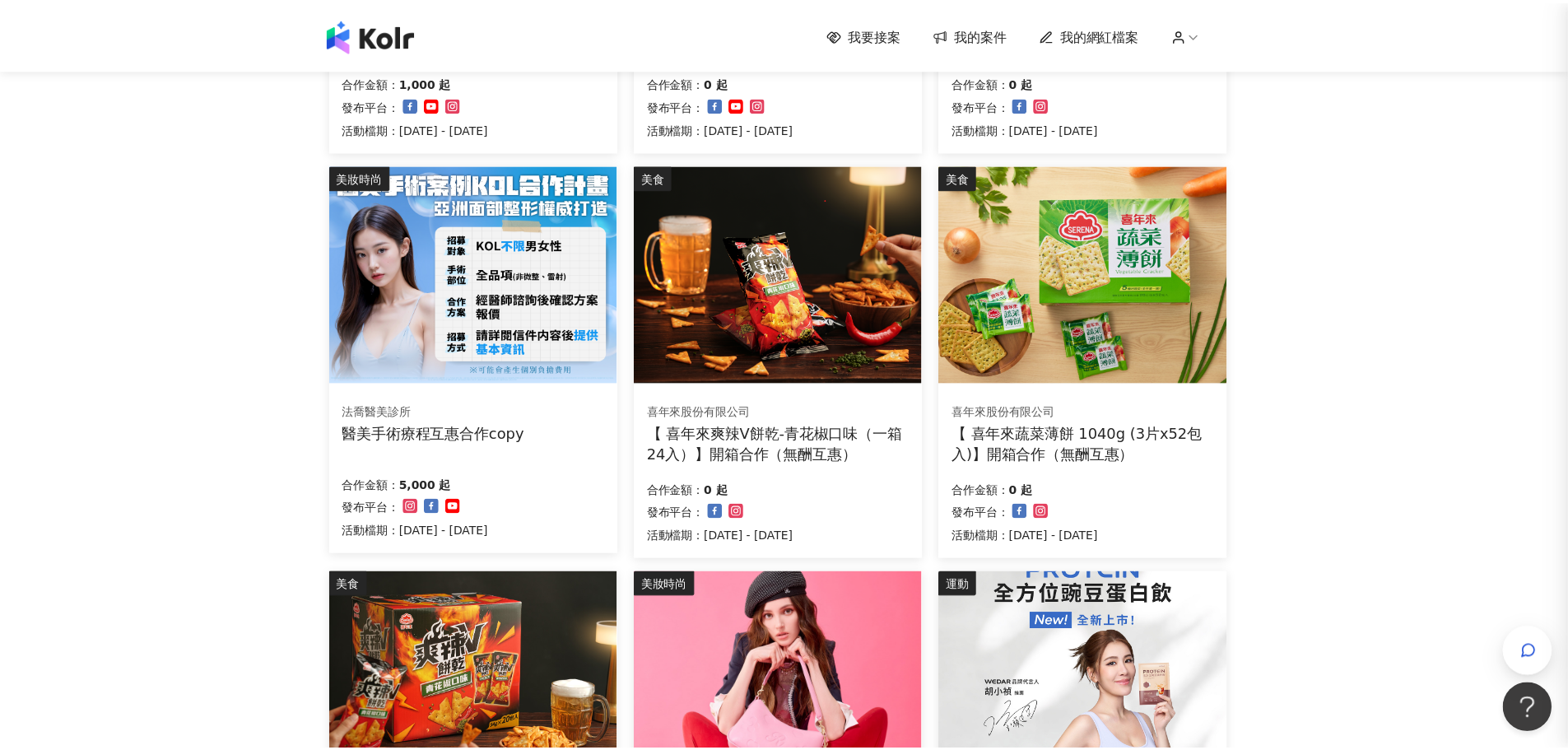
scroll to position [0, 0]
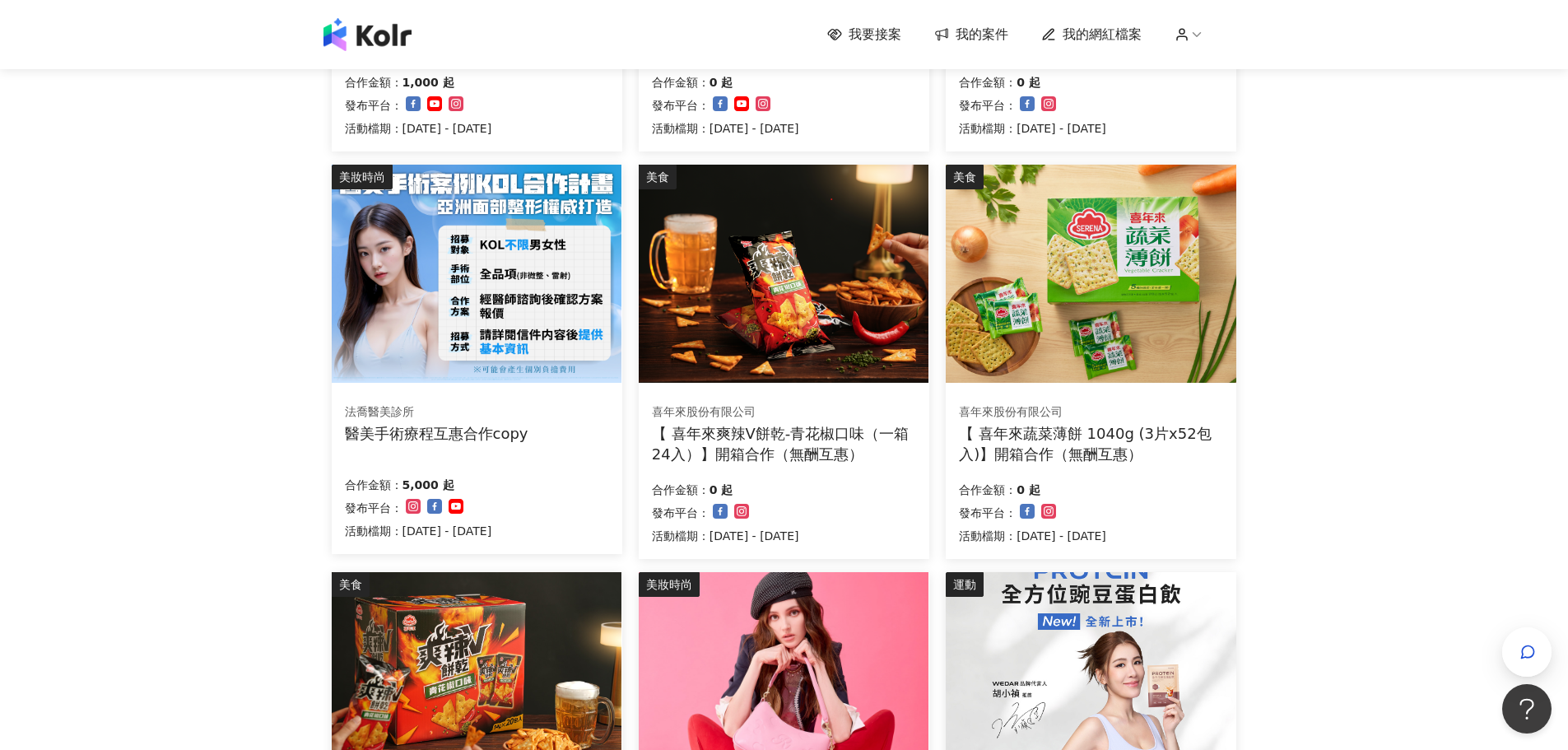
click at [255, 533] on div "我要接案 我的案件 我的網紅檔案 我要接案 搜尋 排序： 日期新到舊 篩選： 案件類型 發布平台 案件價格範圍 活動檔期 清除 套用 美食 三日和菓 《來宜蘭…" at bounding box center [784, 391] width 1568 height 1769
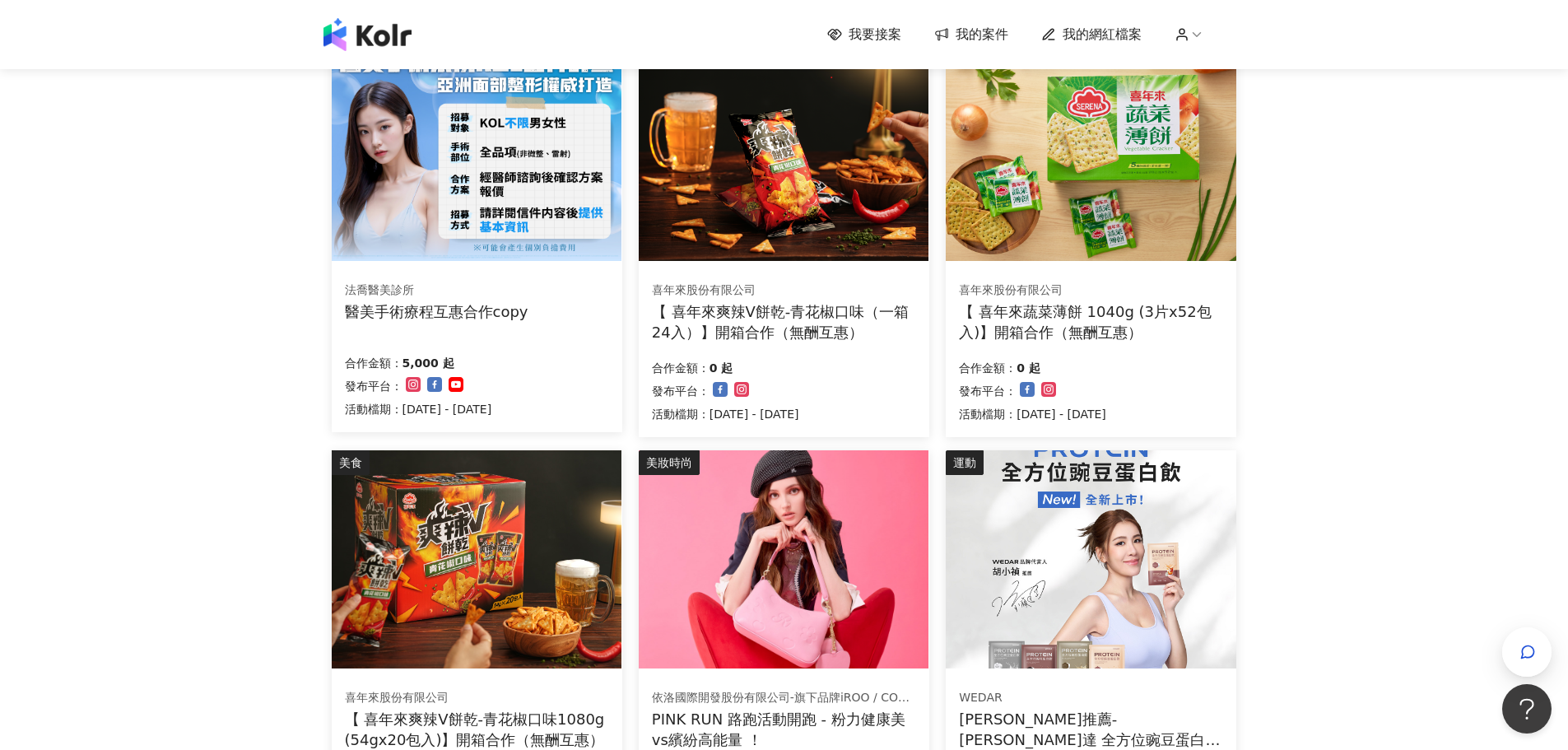
scroll to position [905, 0]
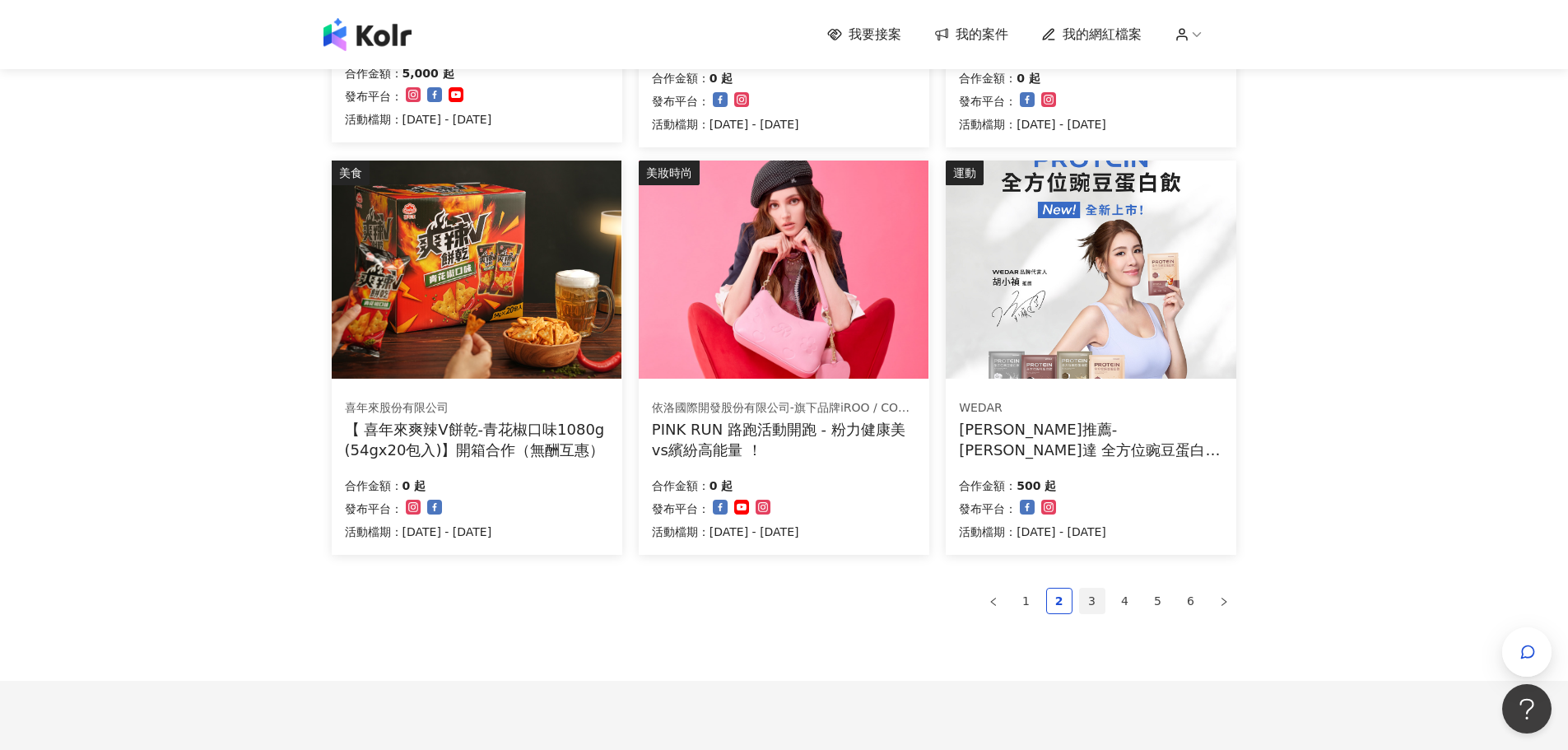
click at [1092, 604] on link "3" at bounding box center [1091, 601] width 24 height 24
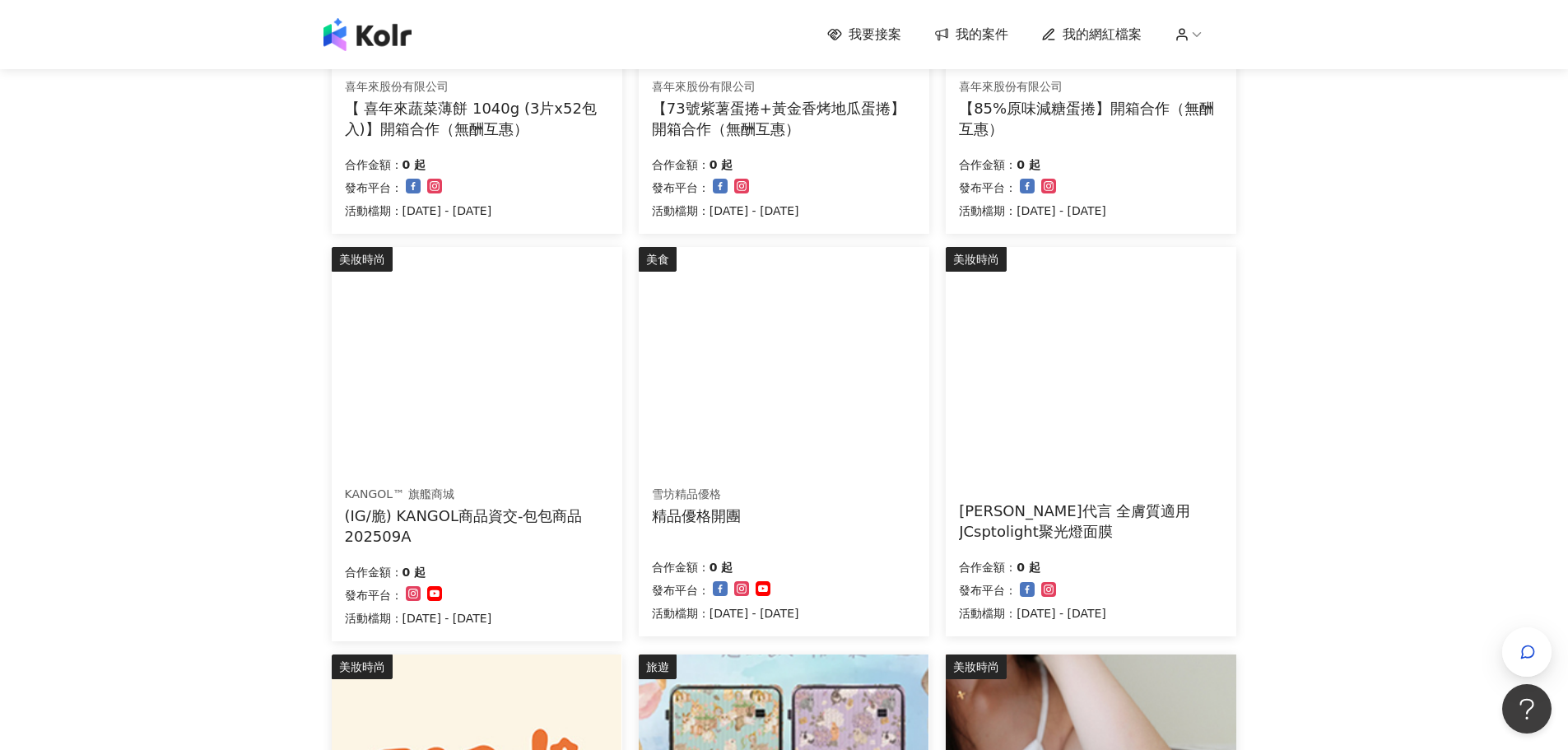
scroll to position [330, 0]
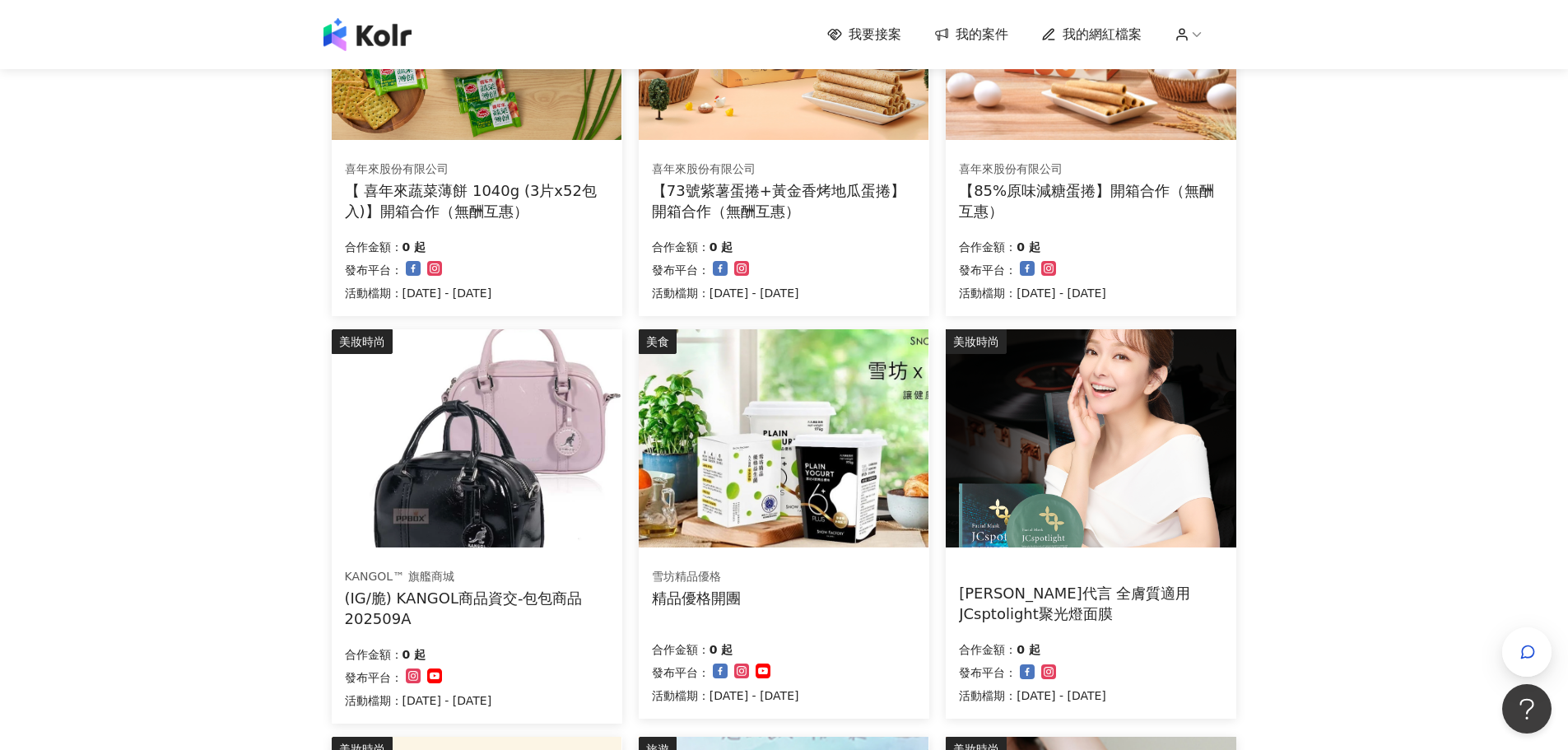
click at [521, 552] on div "美妝時尚 KANGOL™ 旗艦商城 (IG/脆) KANGOL商品資交-包包商品202509A 合作金額： 0 起 發布平台： 活動檔期：[DATE] - […" at bounding box center [477, 527] width 291 height 394
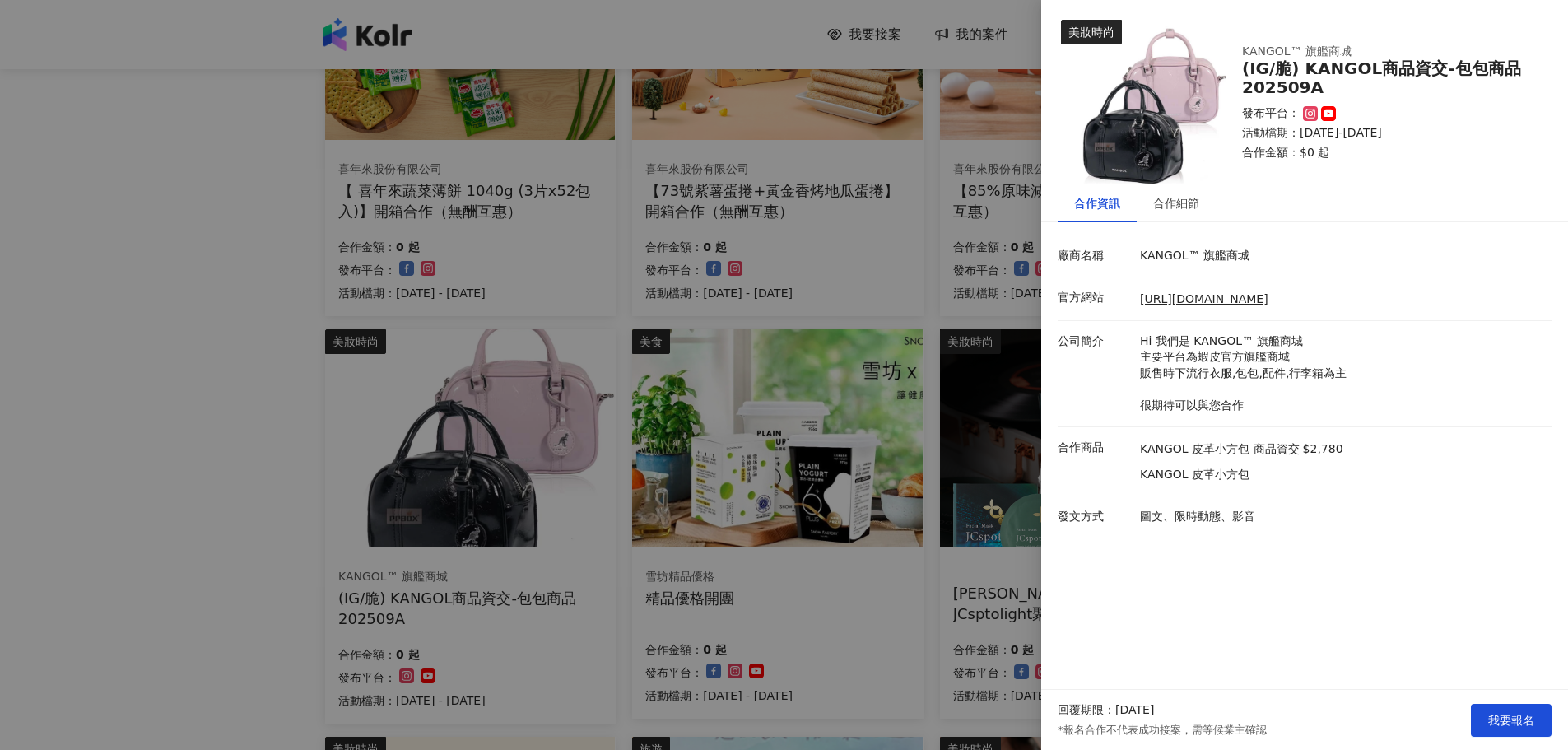
scroll to position [247, 0]
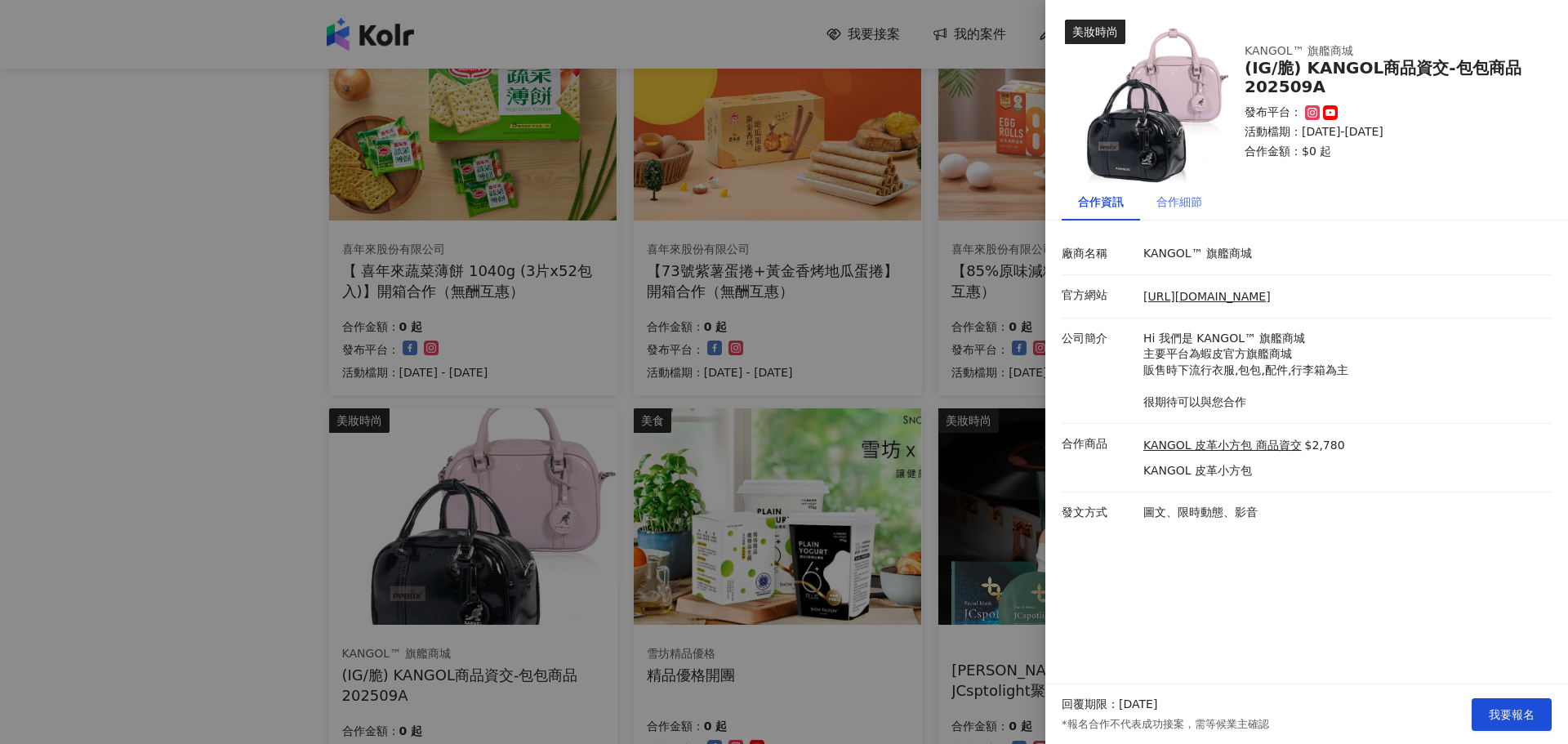
click at [1175, 190] on div "合作細節" at bounding box center [1178, 201] width 78 height 38
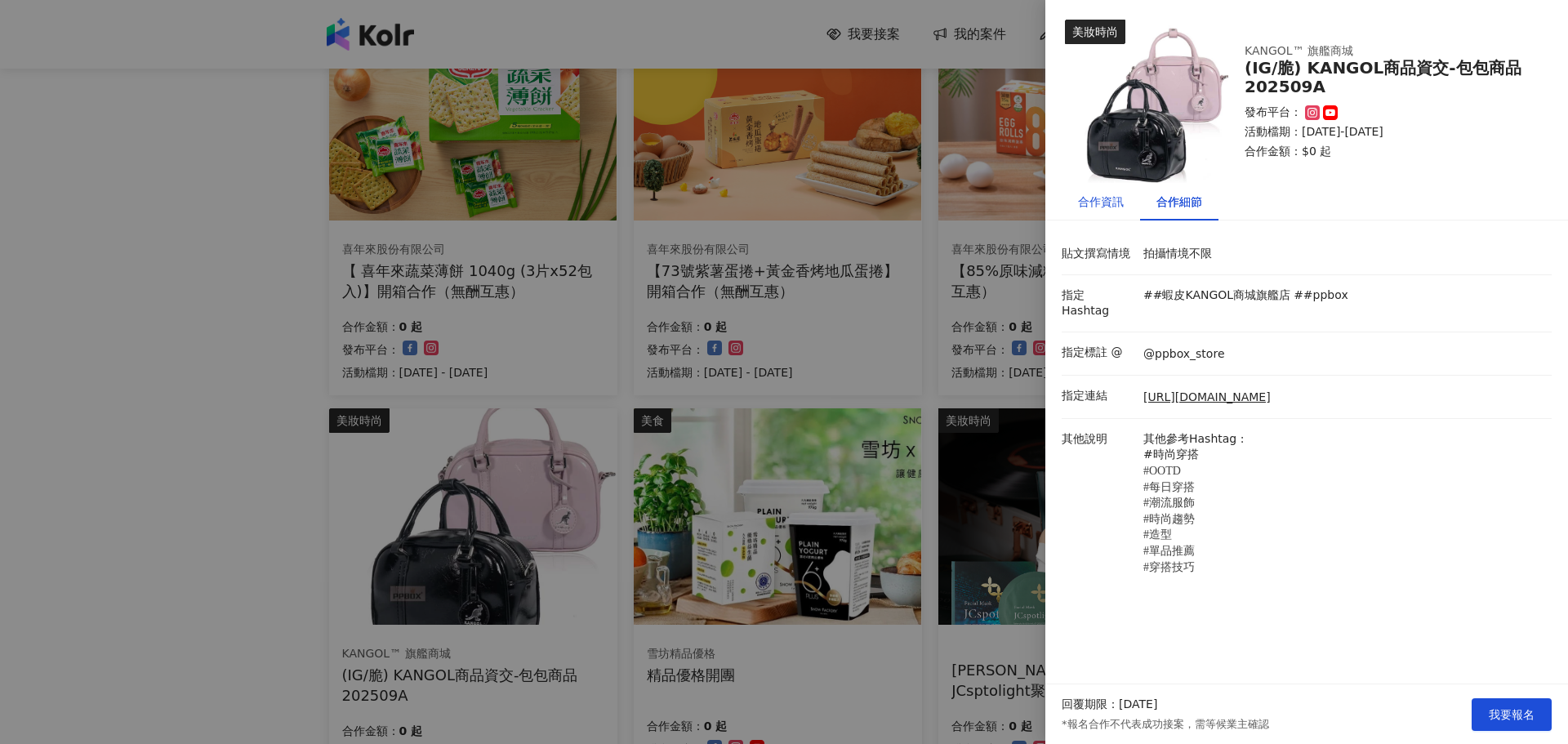
click at [1105, 207] on div "合作資訊" at bounding box center [1100, 201] width 45 height 18
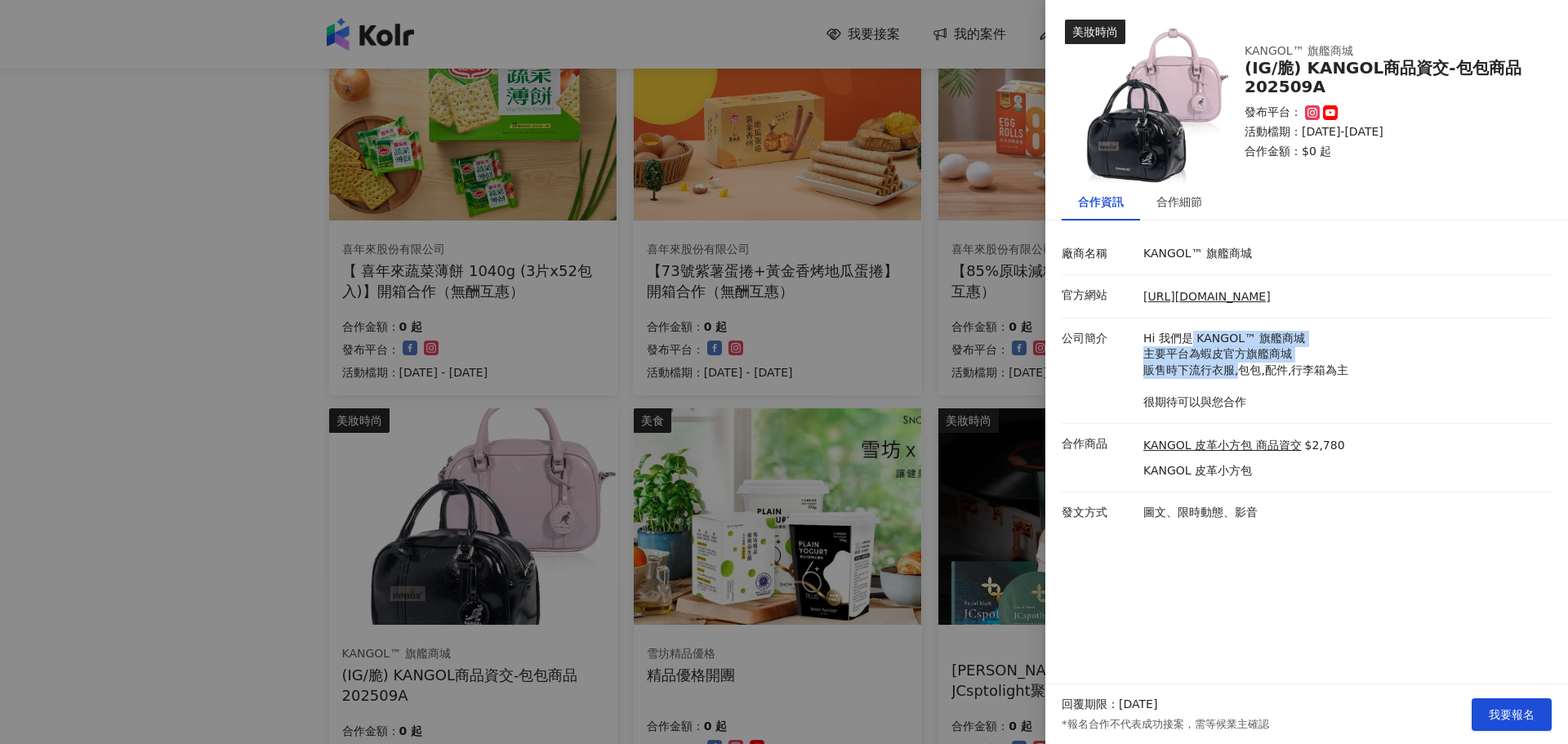
drag, startPoint x: 1186, startPoint y: 331, endPoint x: 1237, endPoint y: 363, distance: 60.2
click at [1237, 363] on p "Hi 我們是 KANGOL™ 旗艦商城 主要平台為蝦皮官方旗艦商城 販售時下流行衣服,包包,配件,行李箱為主 很期待可以與您合作" at bounding box center [1344, 371] width 400 height 80
drag, startPoint x: 1186, startPoint y: 198, endPoint x: 1170, endPoint y: 204, distance: 17.1
click at [1186, 198] on div "合作細節" at bounding box center [1178, 201] width 45 height 18
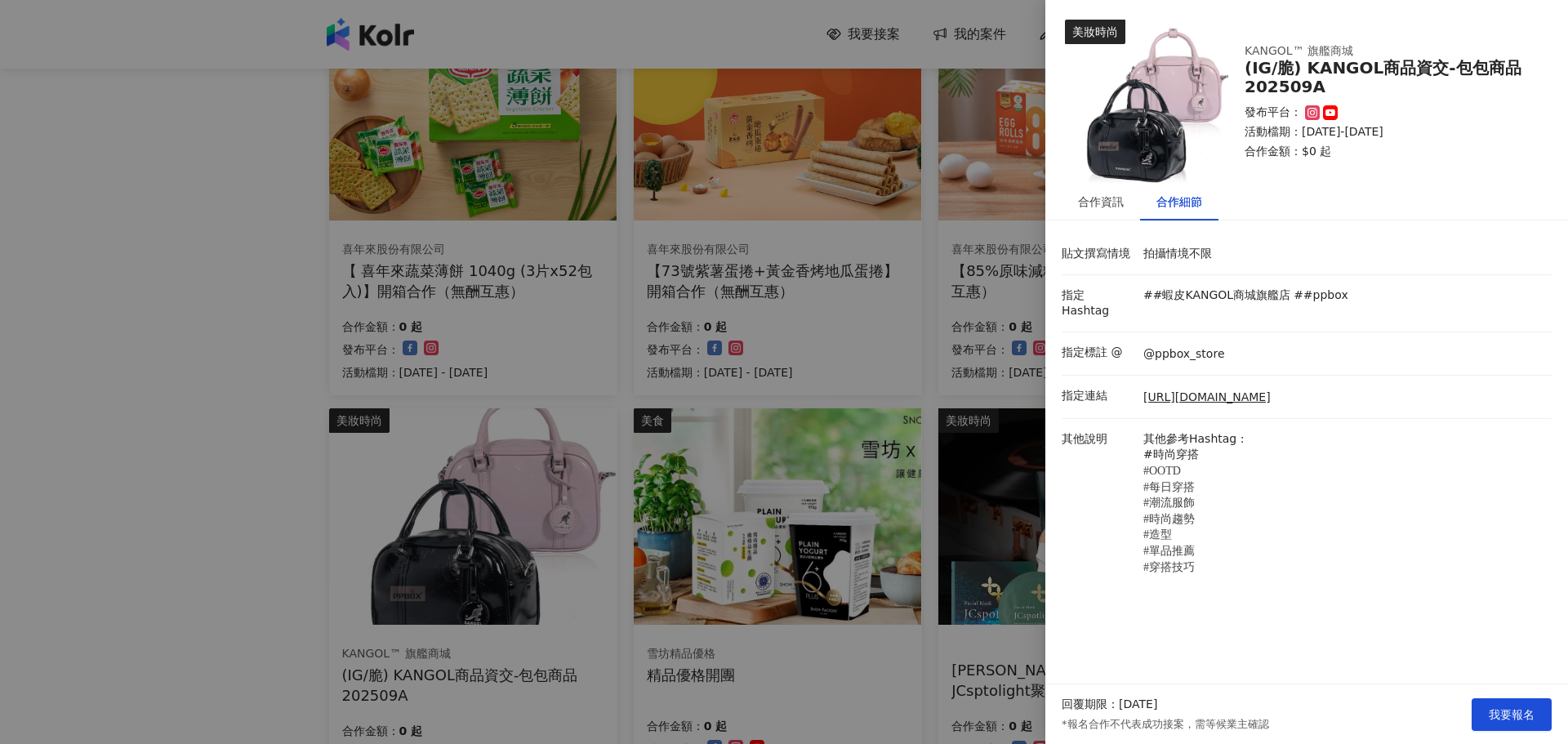
click at [931, 279] on div at bounding box center [784, 372] width 1568 height 744
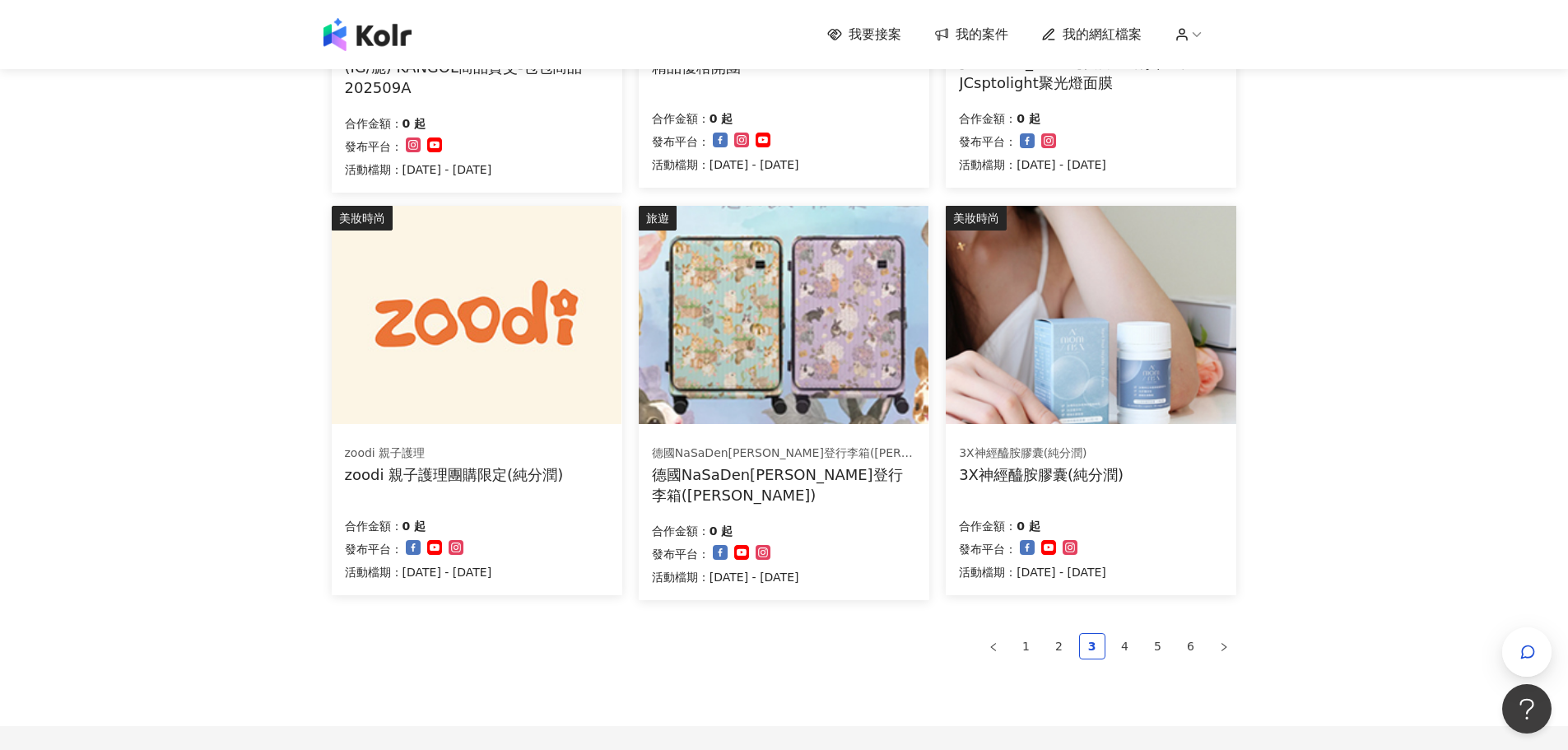
scroll to position [1014, 0]
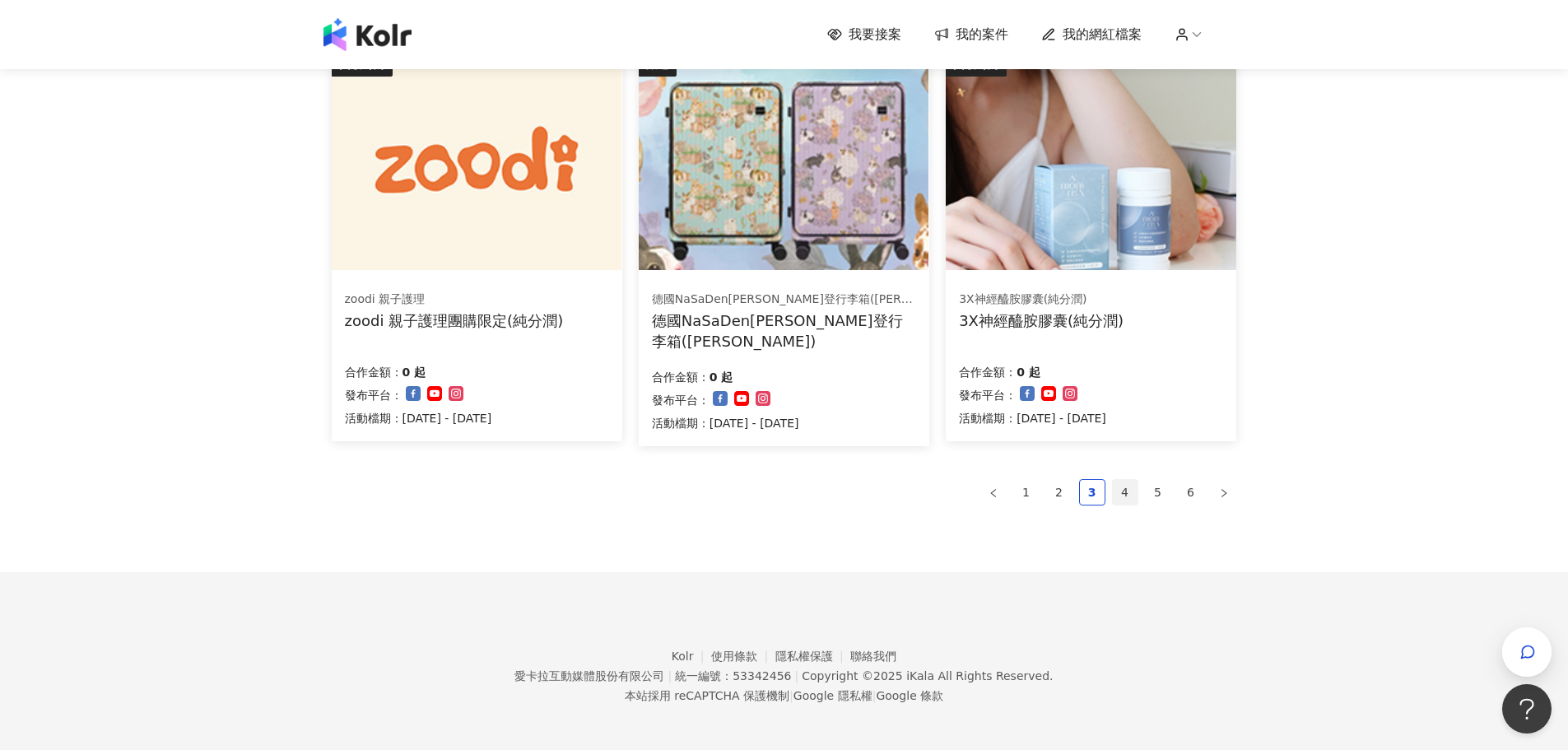
click at [1132, 490] on link "4" at bounding box center [1124, 492] width 24 height 24
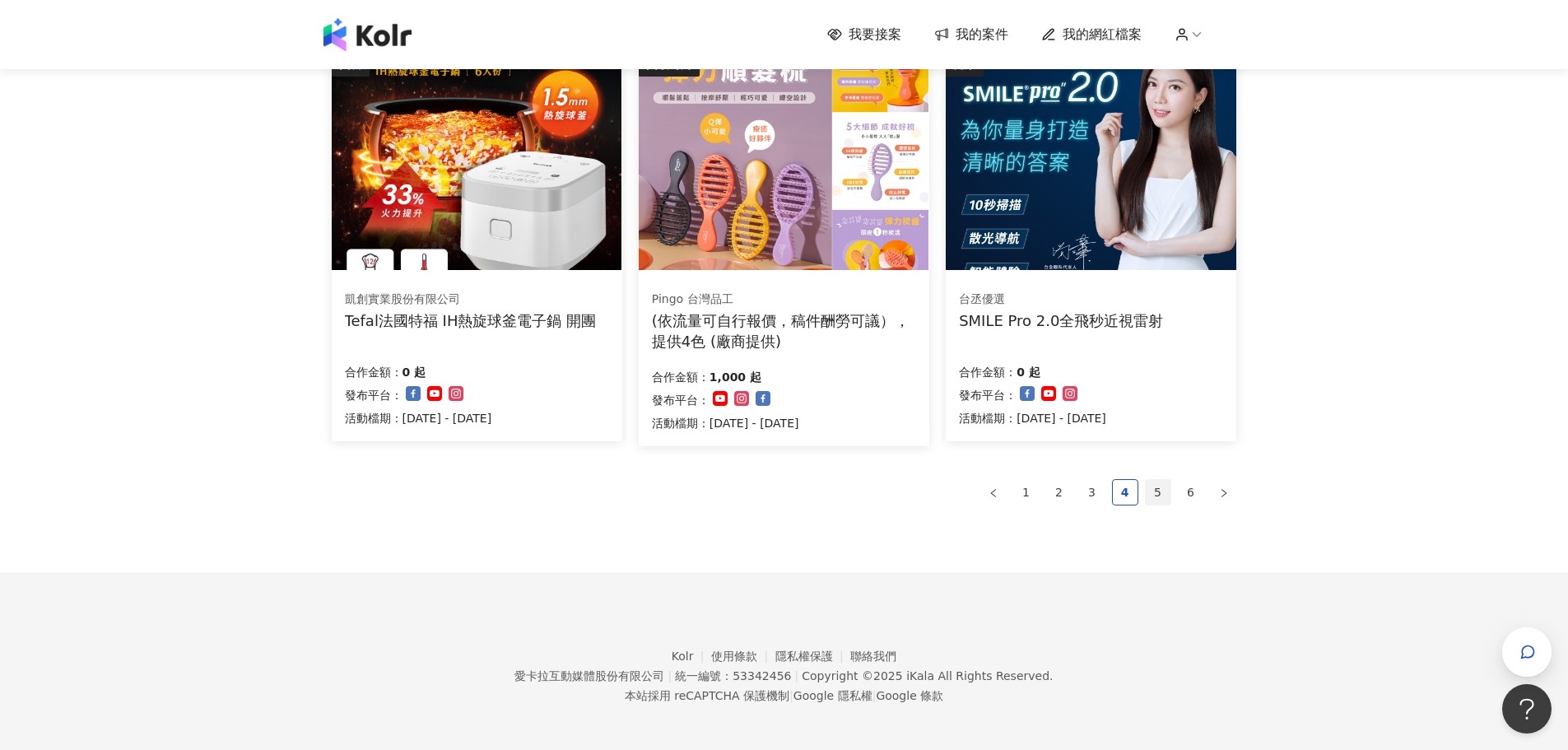
click at [1163, 487] on link "5" at bounding box center [1157, 492] width 24 height 24
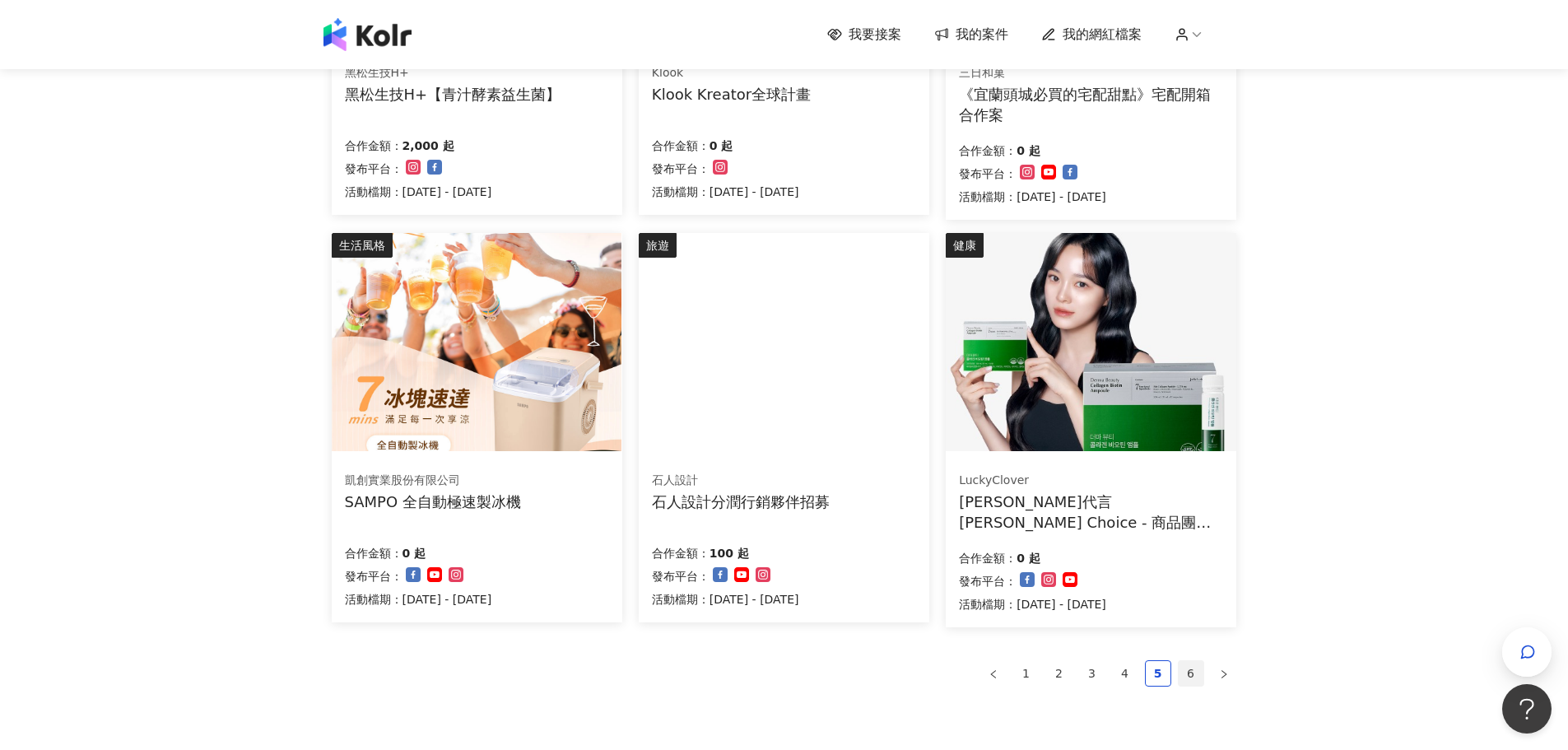
scroll to position [1019, 0]
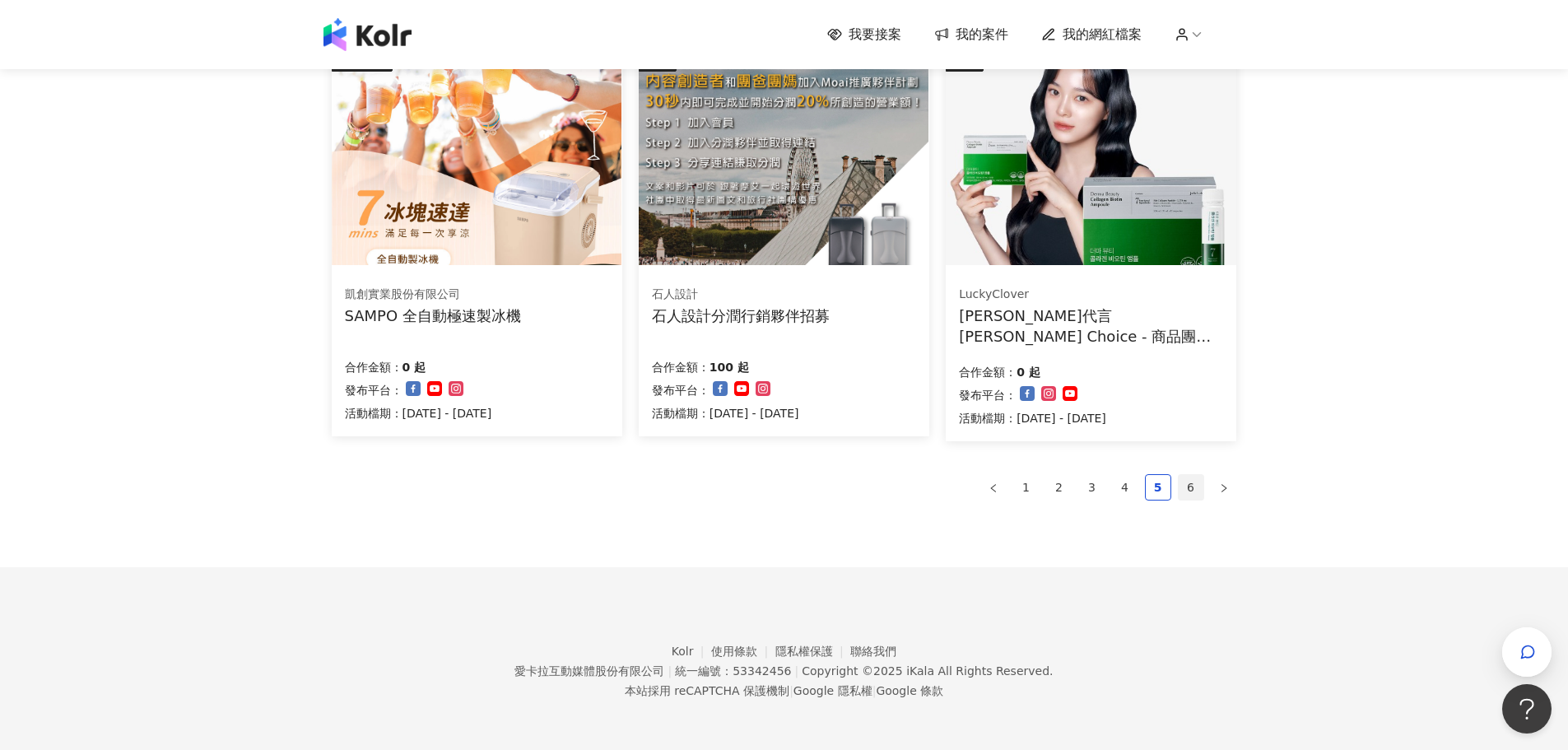
click at [1189, 497] on link "6" at bounding box center [1191, 487] width 24 height 24
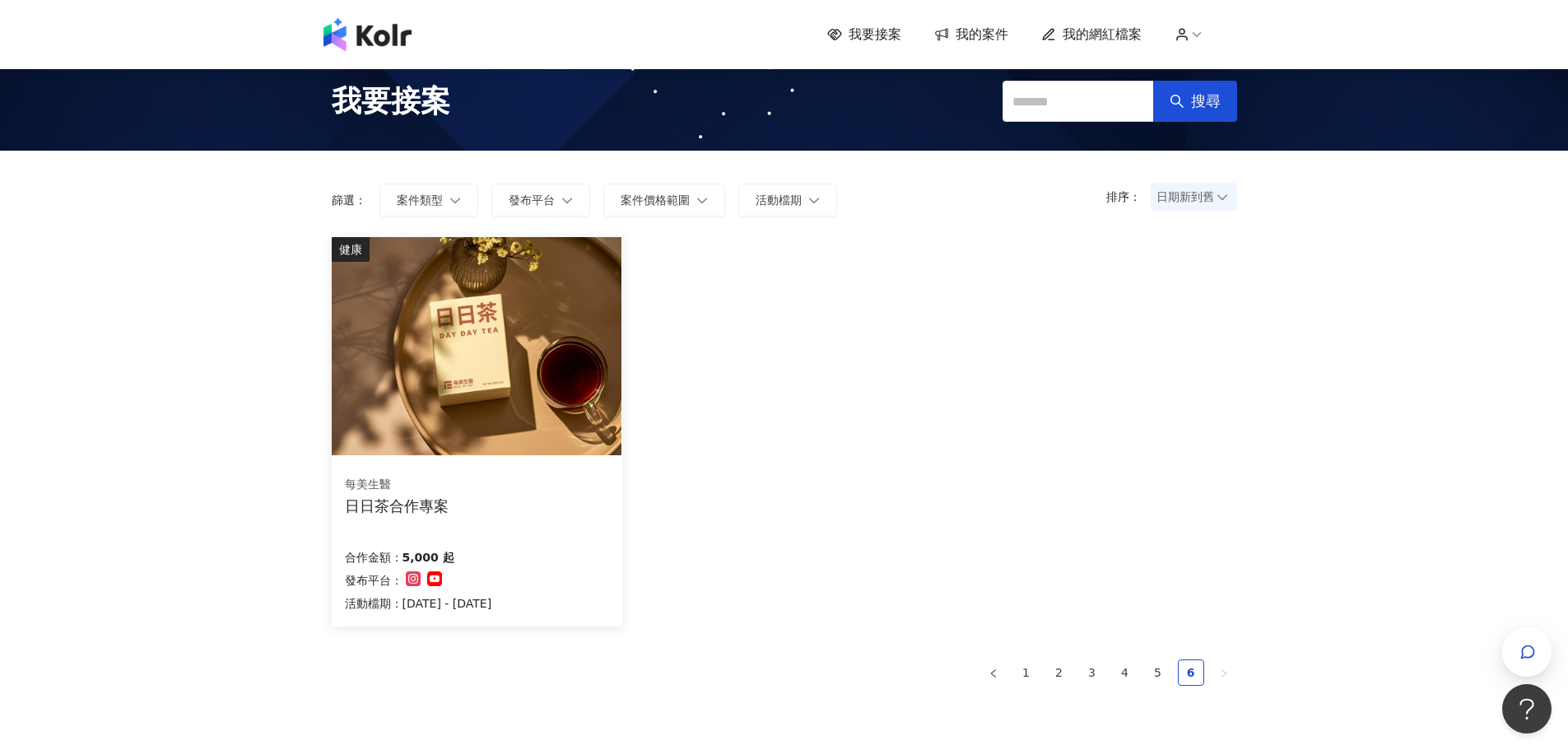
scroll to position [0, 0]
